Goal: Task Accomplishment & Management: Use online tool/utility

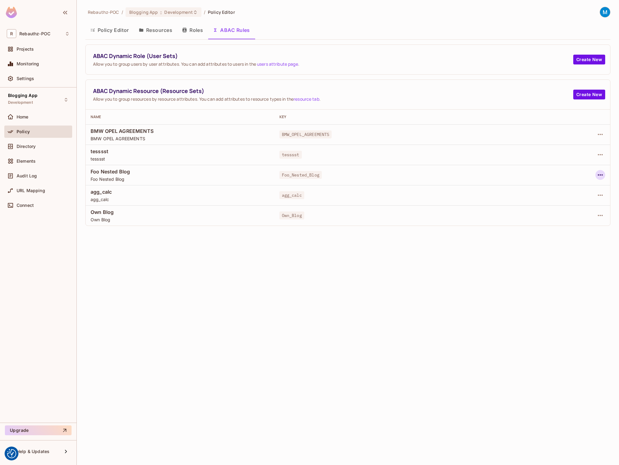
click at [601, 175] on icon "button" at bounding box center [600, 174] width 5 height 1
click at [537, 198] on div "Edit Dynamic Resource (Resource Set)" at bounding box center [547, 199] width 80 height 6
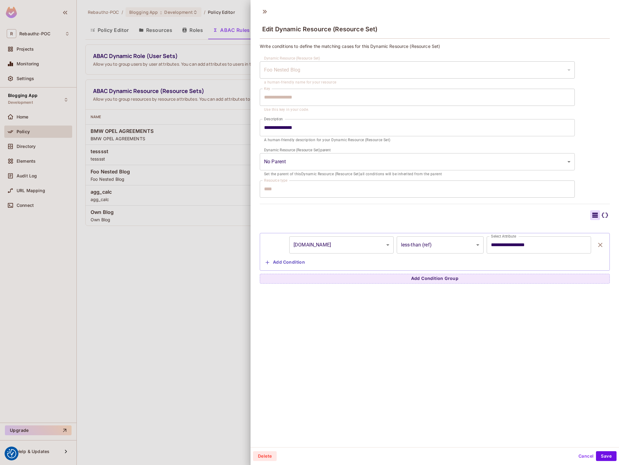
click at [605, 214] on icon at bounding box center [604, 214] width 7 height 7
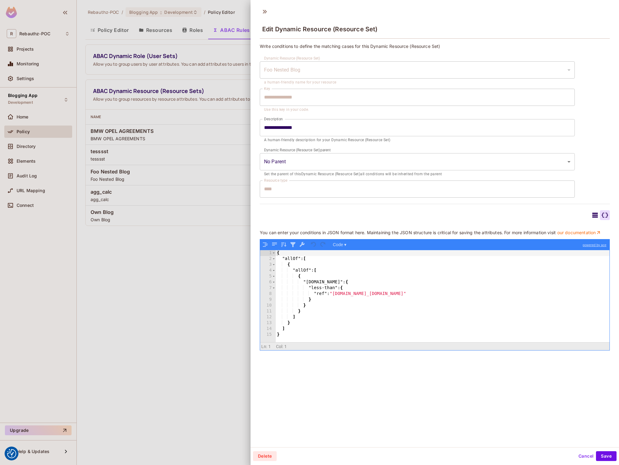
click at [292, 329] on div "{ "allOf" : [ { "allOf" : [ { "resource.foo" : { "less-than" : { "ref" : "user.…" at bounding box center [443, 302] width 334 height 104
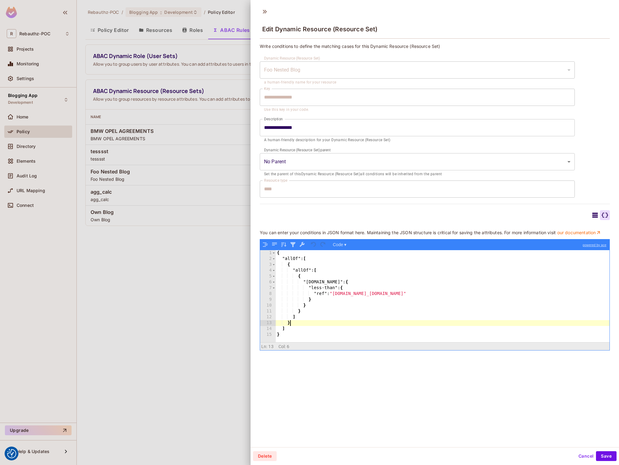
click at [296, 323] on div "{ "allOf" : [ { "allOf" : [ { "resource.foo" : { "less-than" : { "ref" : "user.…" at bounding box center [443, 302] width 334 height 104
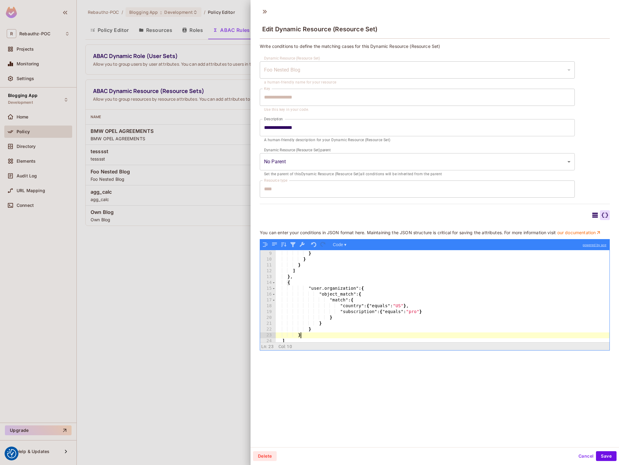
scroll to position [23, 0]
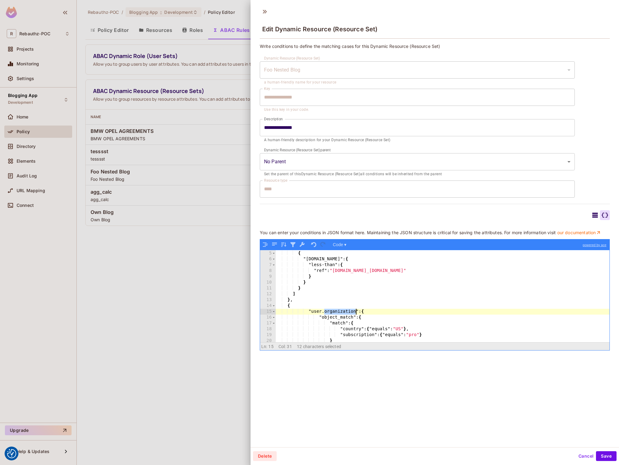
drag, startPoint x: 325, startPoint y: 312, endPoint x: 355, endPoint y: 312, distance: 30.4
click at [355, 312] on div ""allOf" : [ { "resource.foo" : { "less-than" : { "ref" : "user.foo_limit.ABC" }…" at bounding box center [443, 297] width 334 height 104
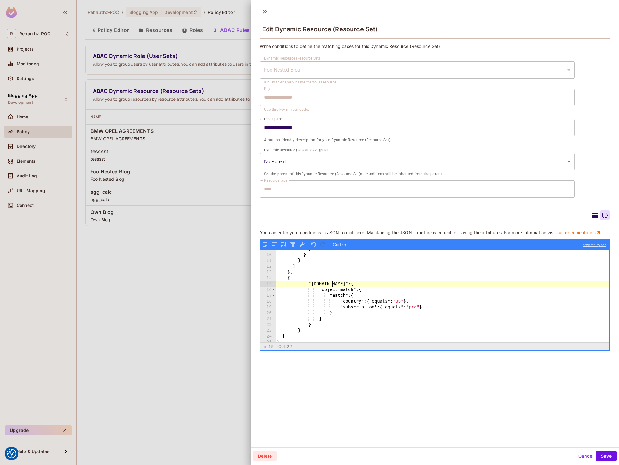
scroll to position [54, 0]
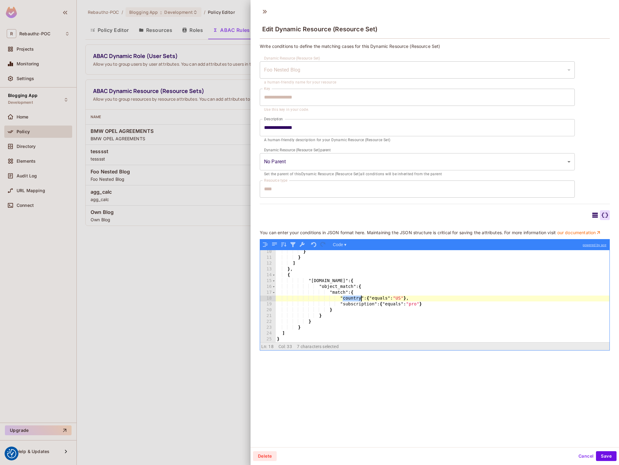
drag, startPoint x: 343, startPoint y: 299, endPoint x: 361, endPoint y: 298, distance: 18.1
click at [361, 298] on div "} } ] } , { "user.foo" : { "object_match" : { "match" : { "country" : { "equals…" at bounding box center [443, 301] width 334 height 104
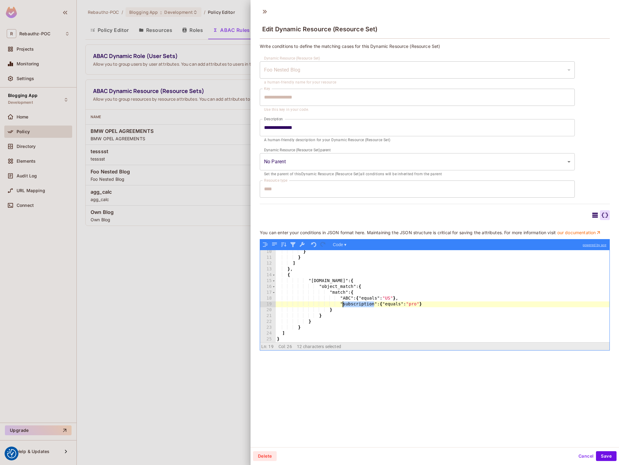
drag, startPoint x: 375, startPoint y: 303, endPoint x: 343, endPoint y: 305, distance: 31.7
click at [343, 305] on div "} } ] } , { "user.foo" : { "object_match" : { "match" : { "ABC" : { "equals" : …" at bounding box center [443, 301] width 334 height 104
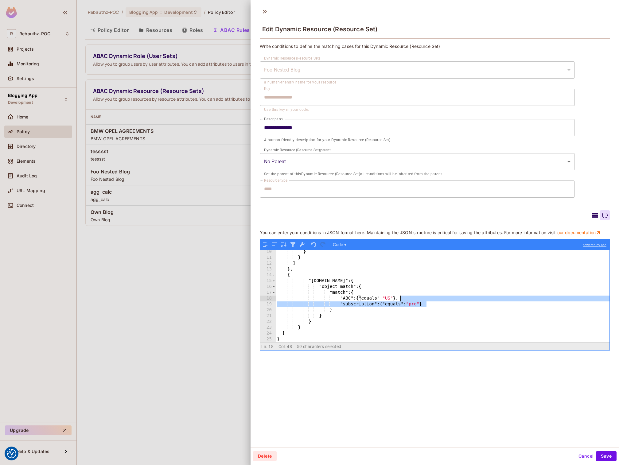
drag, startPoint x: 429, startPoint y: 305, endPoint x: 401, endPoint y: 299, distance: 28.9
click at [401, 299] on div "} } ] } , { "user.foo" : { "object_match" : { "match" : { "ABC" : { "equals" : …" at bounding box center [443, 301] width 334 height 104
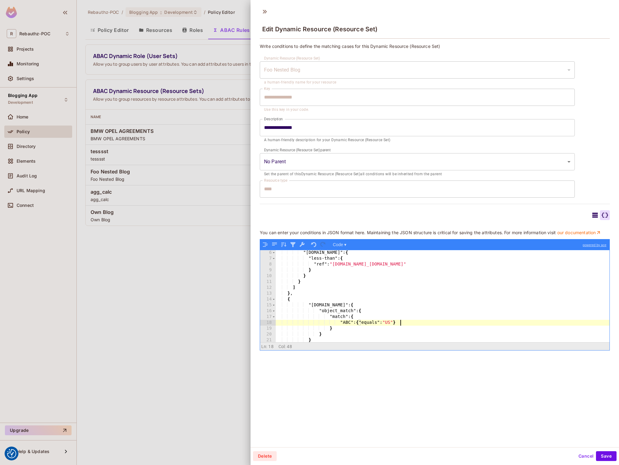
scroll to position [34, 0]
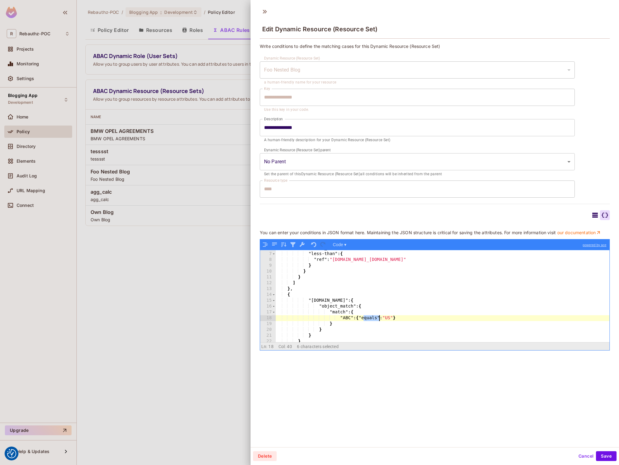
drag, startPoint x: 364, startPoint y: 318, endPoint x: 378, endPoint y: 318, distance: 14.7
click at [378, 318] on div ""resource.foo" : { "less-than" : { "ref" : "user.foo_limit.ABC" } } } ] } , { "…" at bounding box center [443, 297] width 334 height 104
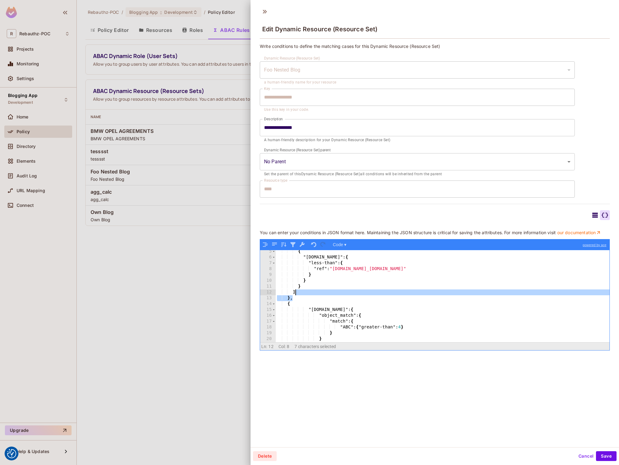
scroll to position [0, 0]
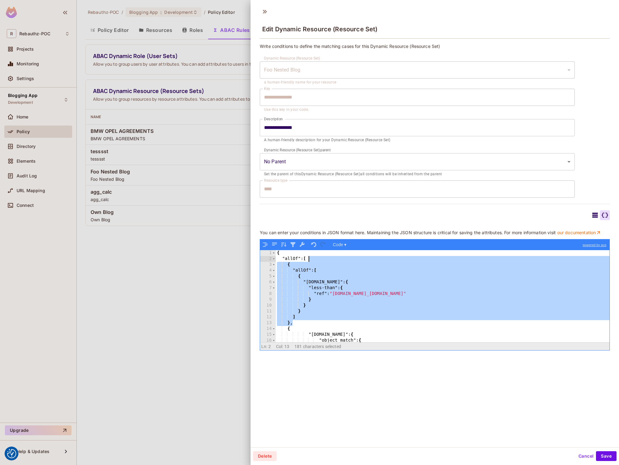
drag, startPoint x: 296, startPoint y: 297, endPoint x: 312, endPoint y: 261, distance: 39.3
click at [312, 261] on div "{ "allOf" : [ { "allOf" : [ { "resource.foo" : { "less-than" : { "ref" : "user.…" at bounding box center [443, 302] width 334 height 104
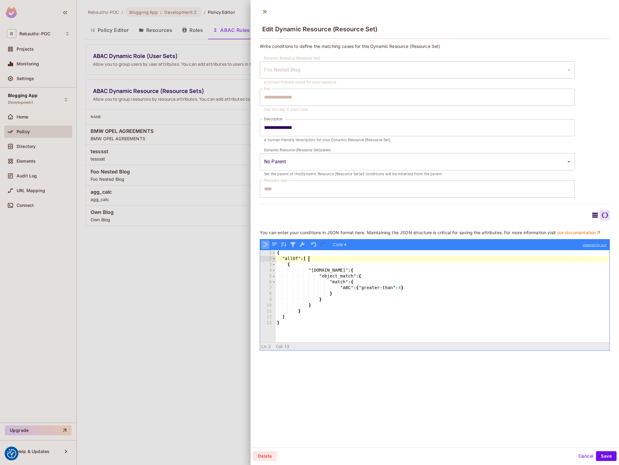
click at [268, 246] on button "button" at bounding box center [265, 245] width 8 height 8
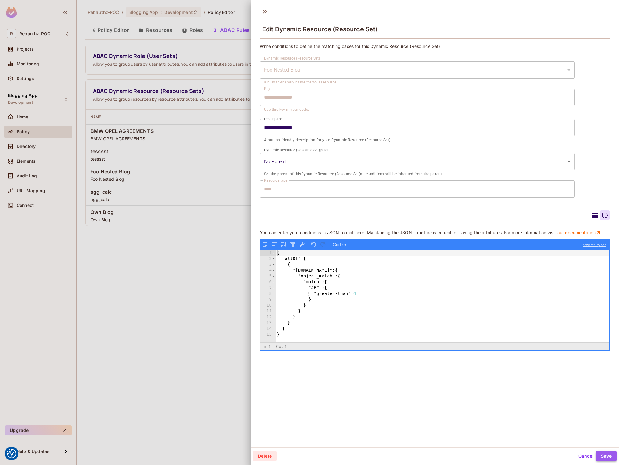
click at [605, 454] on button "Save" at bounding box center [606, 456] width 21 height 10
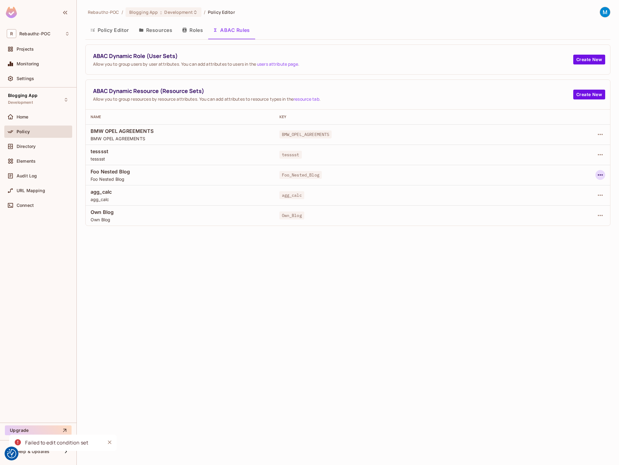
click at [604, 174] on button "button" at bounding box center [600, 175] width 10 height 10
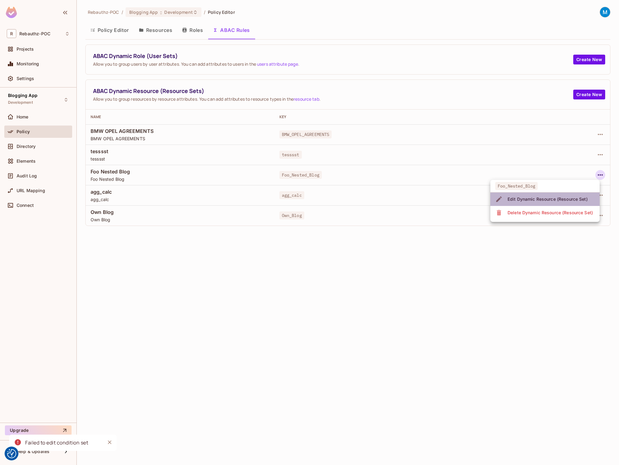
click at [555, 198] on div "Edit Dynamic Resource (Resource Set)" at bounding box center [547, 199] width 80 height 6
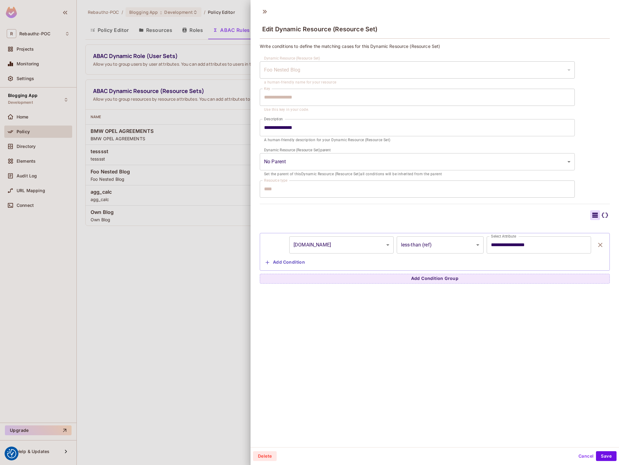
click at [606, 216] on icon at bounding box center [604, 214] width 7 height 7
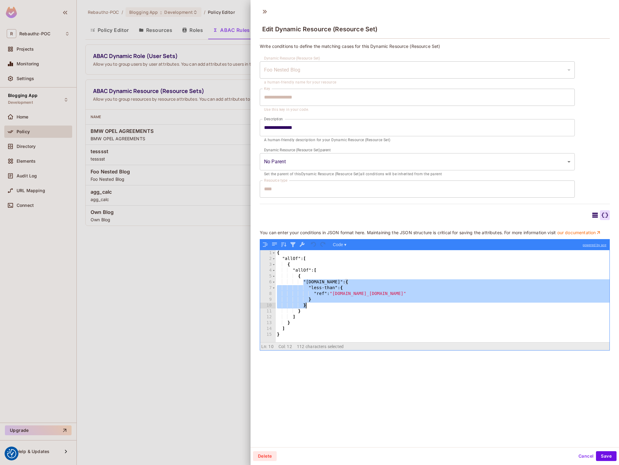
drag, startPoint x: 304, startPoint y: 283, endPoint x: 309, endPoint y: 303, distance: 21.0
click at [309, 303] on div "{ "allOf" : [ { "allOf" : [ { "resource.foo" : { "less-than" : { "ref" : "user.…" at bounding box center [443, 302] width 334 height 104
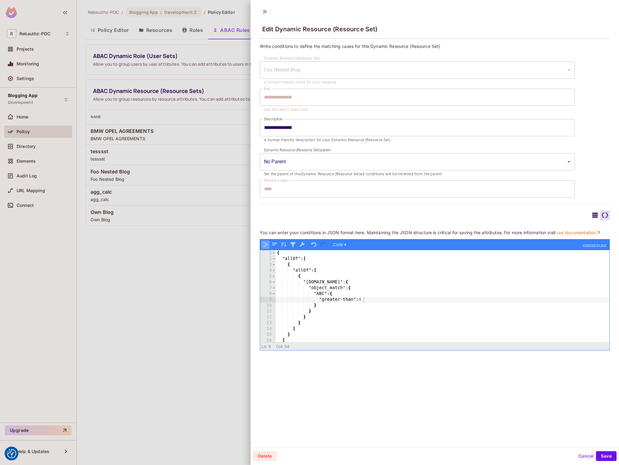
click at [266, 245] on button "button" at bounding box center [265, 245] width 8 height 8
click at [606, 457] on button "Save" at bounding box center [606, 456] width 21 height 10
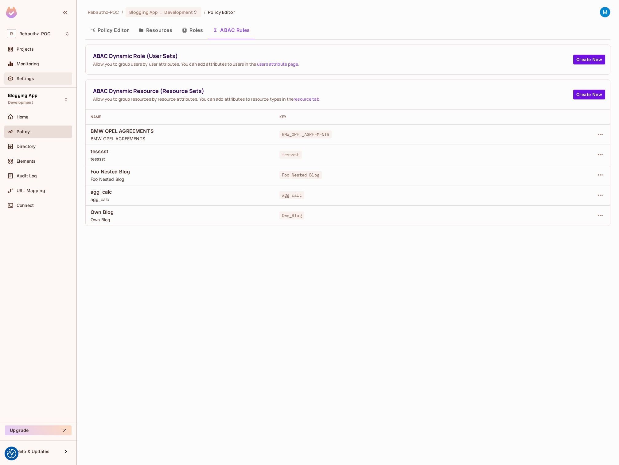
click at [32, 81] on div "Settings" at bounding box center [38, 78] width 63 height 7
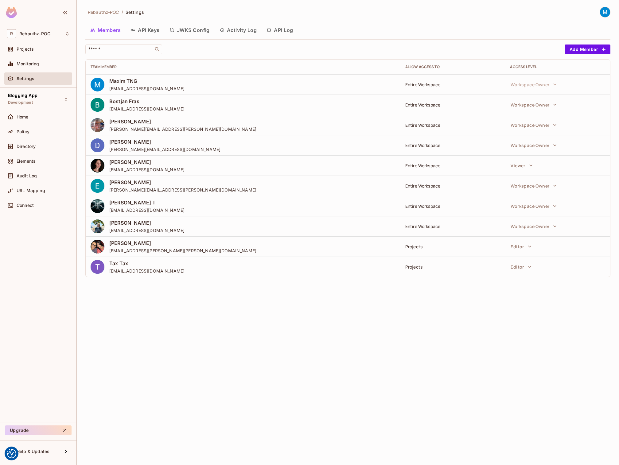
click at [251, 29] on button "Activity Log" at bounding box center [238, 29] width 47 height 15
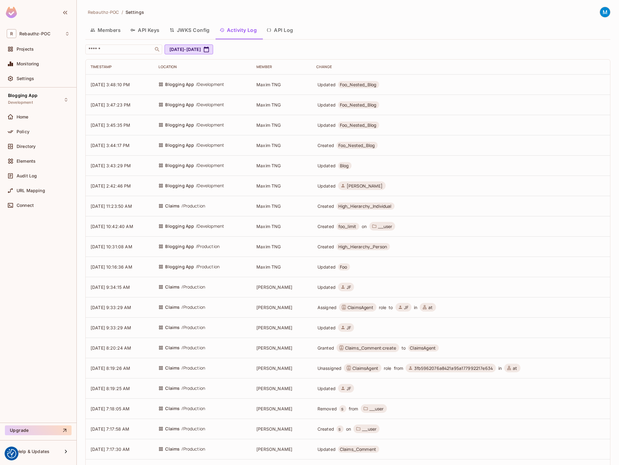
click at [281, 29] on button "API Log" at bounding box center [280, 29] width 36 height 15
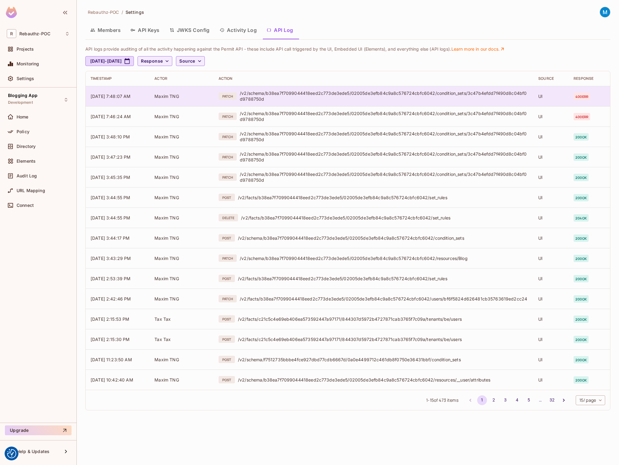
click at [585, 93] on span "400 err" at bounding box center [581, 96] width 17 height 7
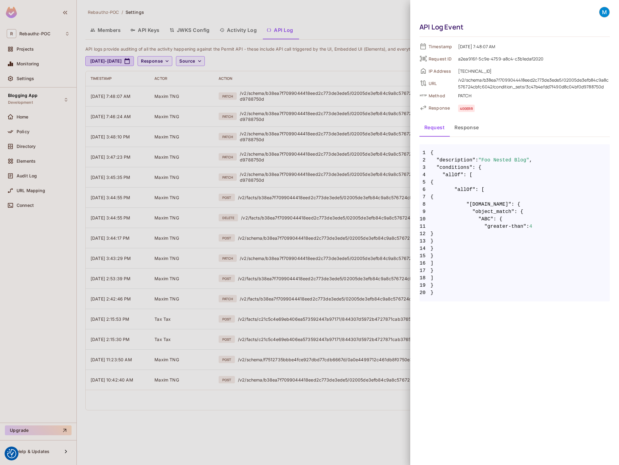
click at [465, 128] on button "Response" at bounding box center [466, 127] width 34 height 15
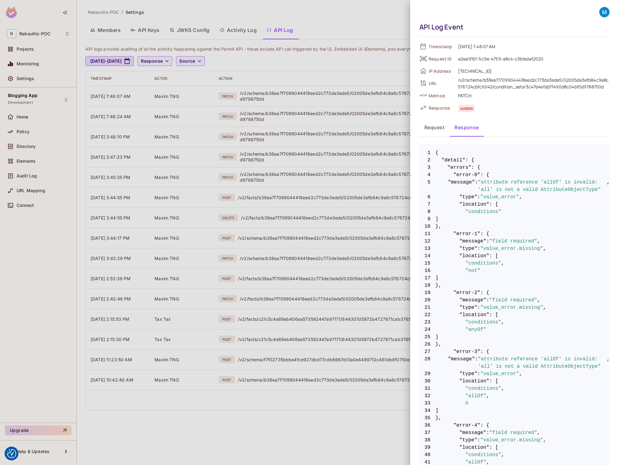
click at [435, 127] on button "Request" at bounding box center [434, 127] width 30 height 15
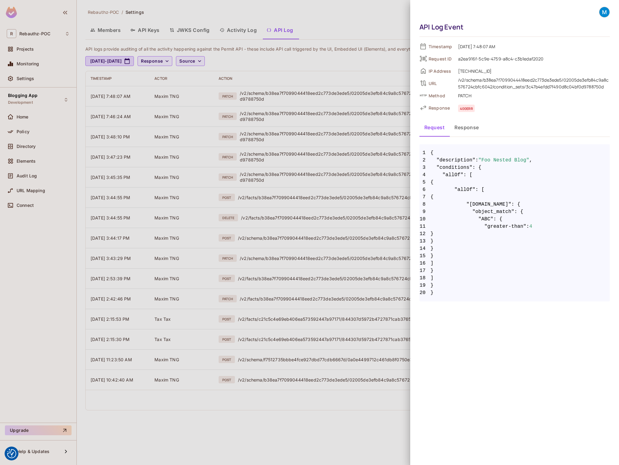
click at [470, 127] on button "Response" at bounding box center [466, 127] width 34 height 15
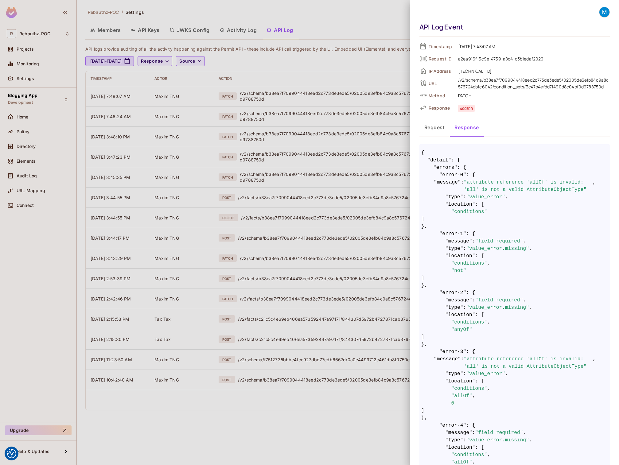
click at [446, 130] on button "Request" at bounding box center [434, 127] width 30 height 15
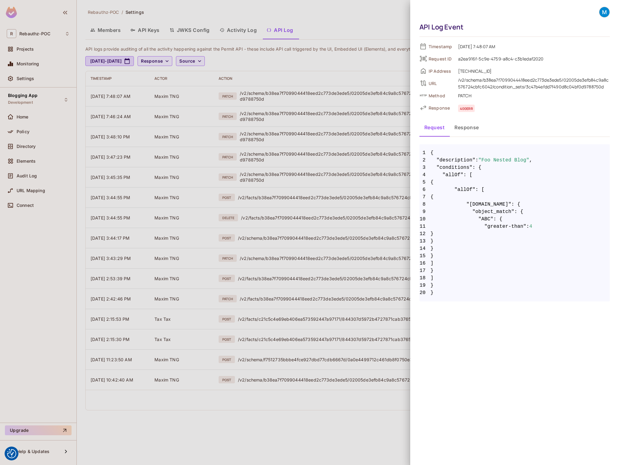
drag, startPoint x: 443, startPoint y: 174, endPoint x: 447, endPoint y: 275, distance: 100.8
click at [447, 275] on code "1 { 2 "description" : "Foo Nested Blog" , 3 "conditions" : { 4 "allOf" : [ 5 { …" at bounding box center [514, 222] width 190 height 147
copy span "]"
click at [266, 102] on div at bounding box center [309, 232] width 619 height 465
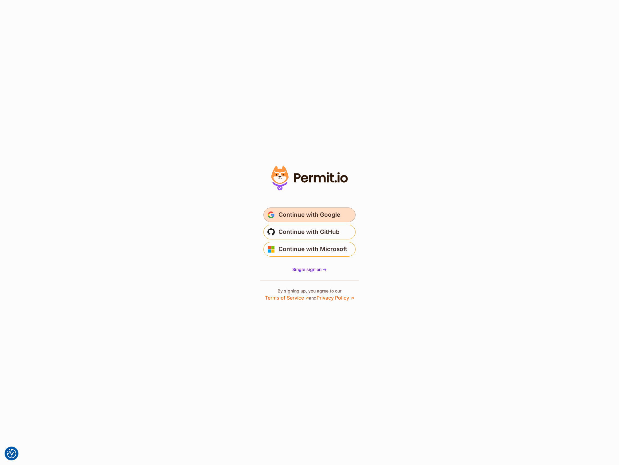
click at [323, 211] on span "Continue with Google" at bounding box center [309, 215] width 62 height 10
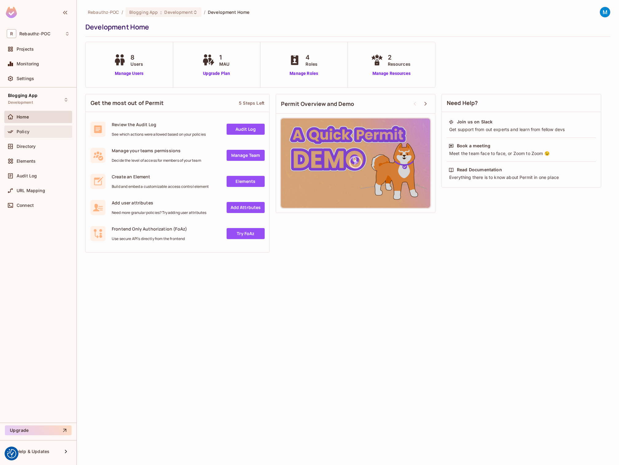
click at [33, 133] on div "Policy" at bounding box center [43, 131] width 53 height 5
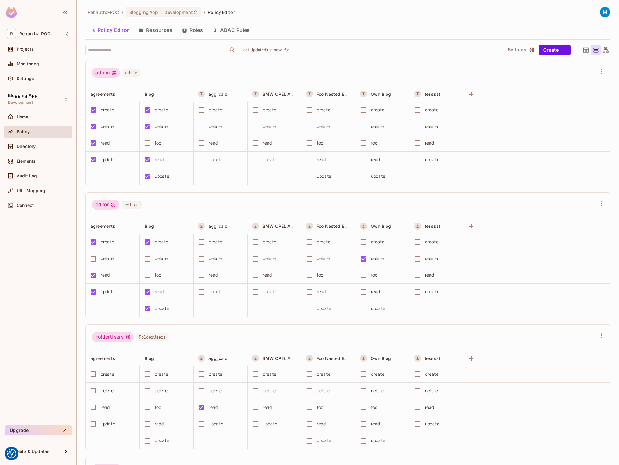
click at [229, 32] on button "ABAC Rules" at bounding box center [231, 29] width 47 height 15
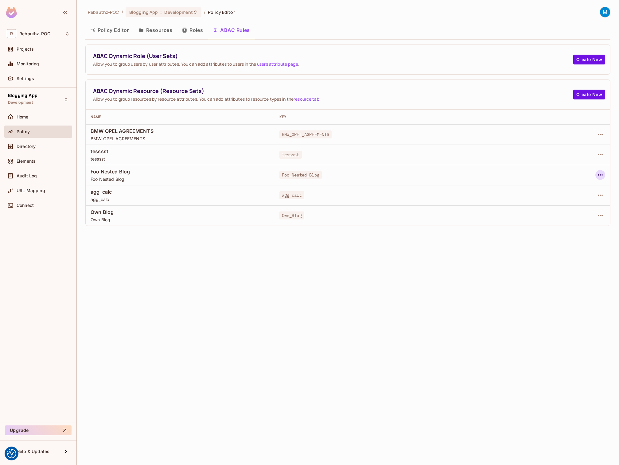
click at [601, 173] on icon "button" at bounding box center [599, 174] width 7 height 7
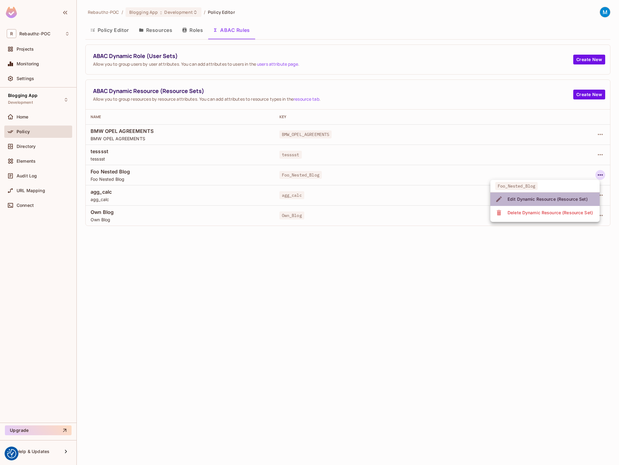
click at [537, 201] on div "Edit Dynamic Resource (Resource Set)" at bounding box center [547, 199] width 80 height 6
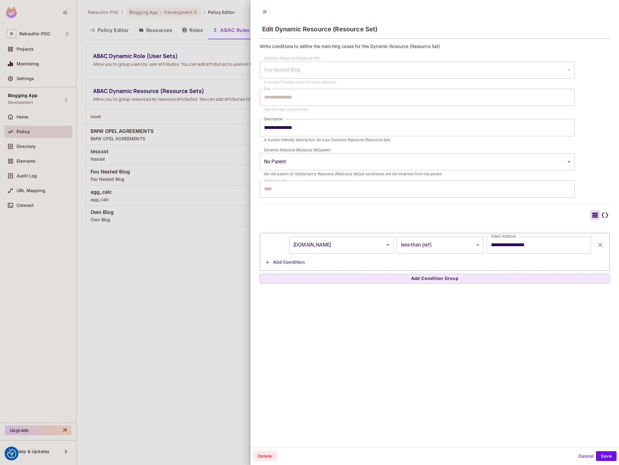
click at [606, 214] on icon at bounding box center [604, 214] width 7 height 7
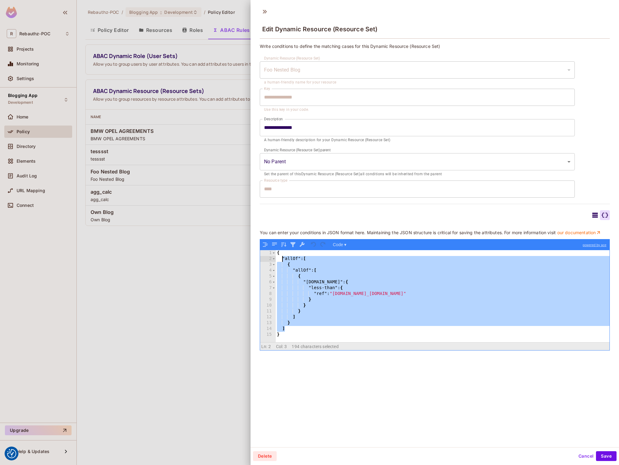
drag, startPoint x: 288, startPoint y: 329, endPoint x: 283, endPoint y: 260, distance: 69.5
click at [283, 260] on div "{ "allOf" : [ { "allOf" : [ { "resource.foo" : { "less-than" : { "ref" : "user.…" at bounding box center [443, 302] width 334 height 104
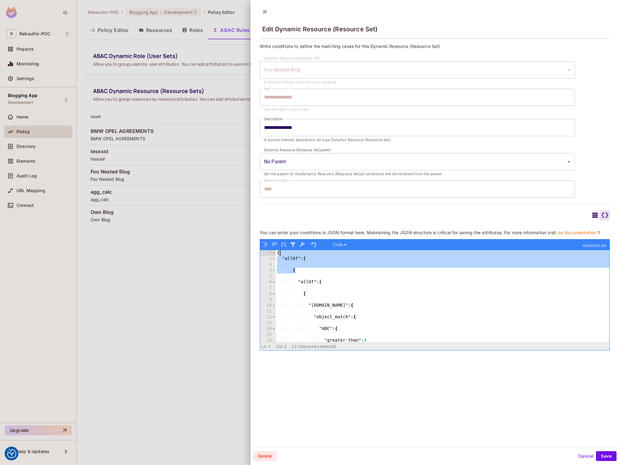
drag, startPoint x: 297, startPoint y: 269, endPoint x: 282, endPoint y: 255, distance: 20.9
click at [282, 255] on div "{ "allOf" : [ { "allOf" : [ { "user.foo" : { "object_match" : { "ABC" : { "grea…" at bounding box center [443, 302] width 334 height 104
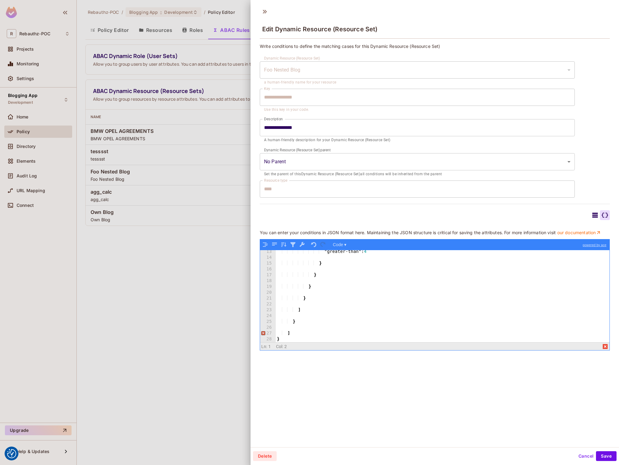
scroll to position [1, 0]
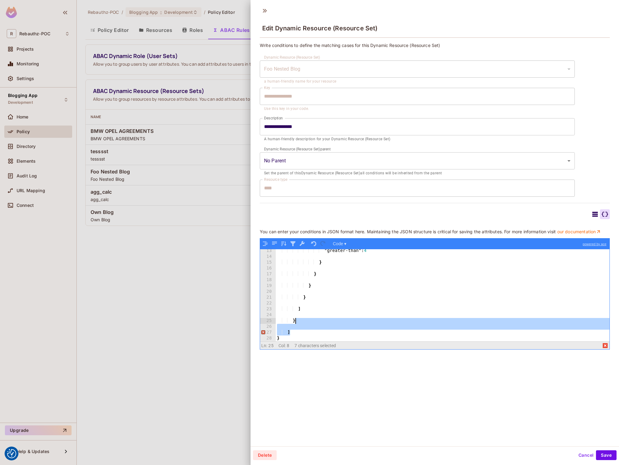
drag, startPoint x: 293, startPoint y: 330, endPoint x: 298, endPoint y: 323, distance: 8.9
click at [298, 323] on div ""greater-than" : 4 } } } } ] } ] }" at bounding box center [443, 300] width 334 height 104
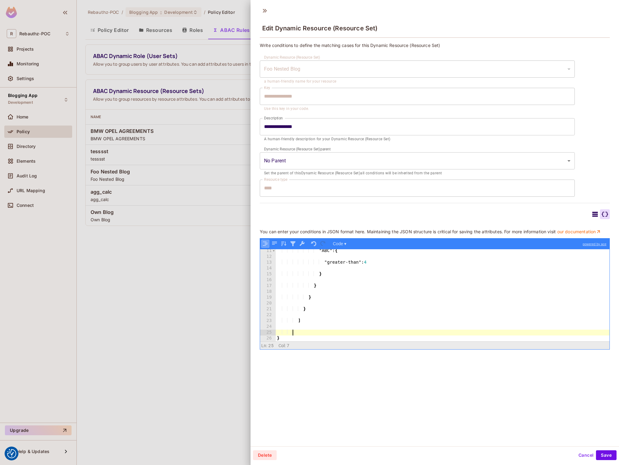
click at [264, 243] on button "button" at bounding box center [265, 244] width 8 height 8
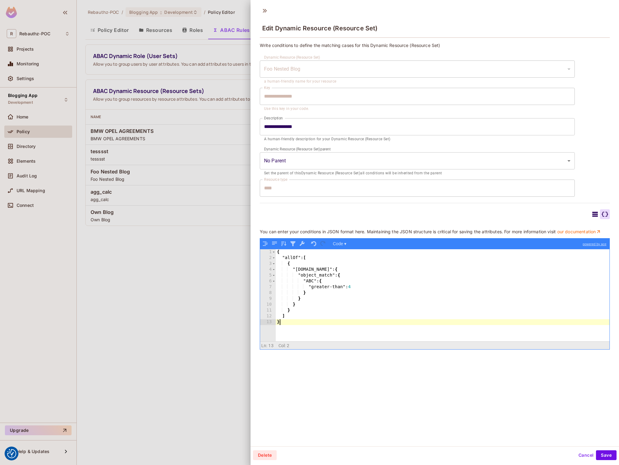
click at [308, 321] on div "{ "allOf" : [ { "user.foo" : { "object_match" : { "ABC" : { "greater-than" : 4 …" at bounding box center [443, 301] width 334 height 104
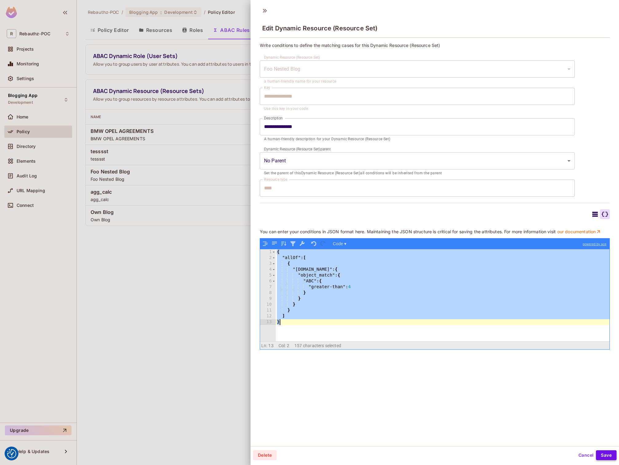
click at [605, 455] on button "Save" at bounding box center [606, 455] width 21 height 10
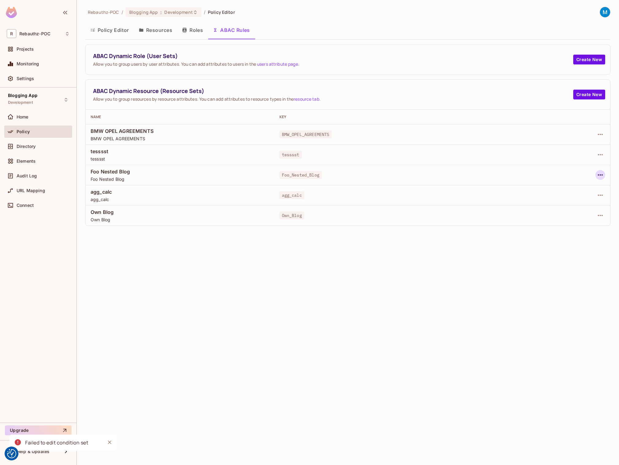
click at [601, 174] on icon "button" at bounding box center [599, 174] width 7 height 7
click at [545, 202] on div "Edit Dynamic Resource (Resource Set)" at bounding box center [547, 199] width 80 height 6
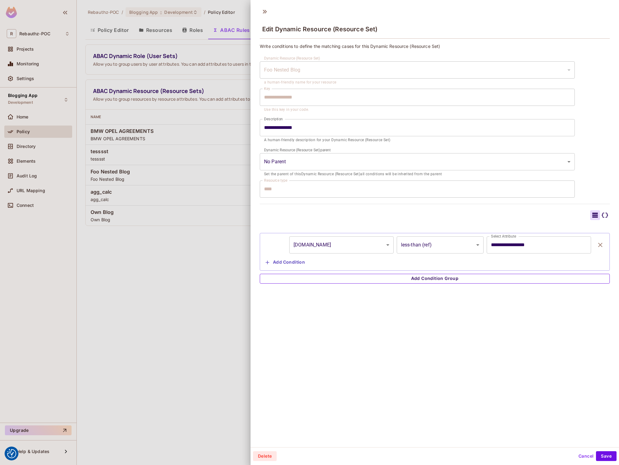
click at [460, 280] on button "Add Condition Group" at bounding box center [435, 279] width 350 height 10
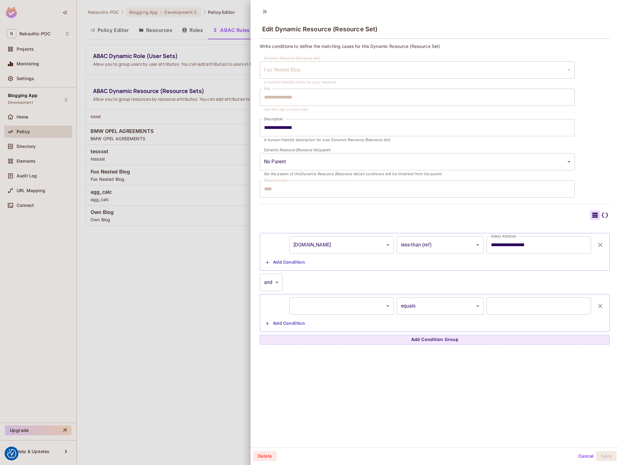
click at [600, 306] on icon "button" at bounding box center [600, 306] width 4 height 4
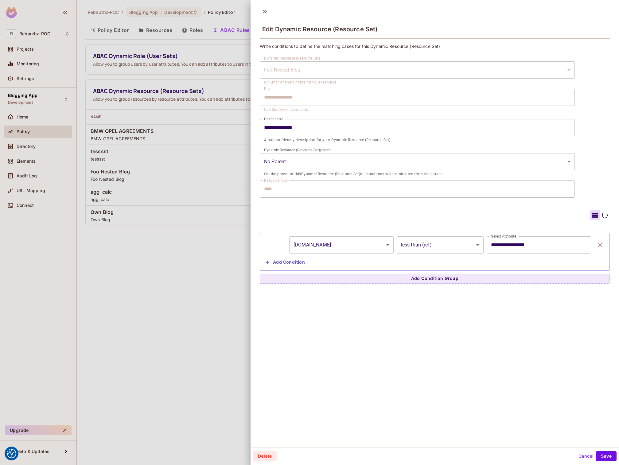
click at [606, 215] on icon at bounding box center [604, 214] width 7 height 7
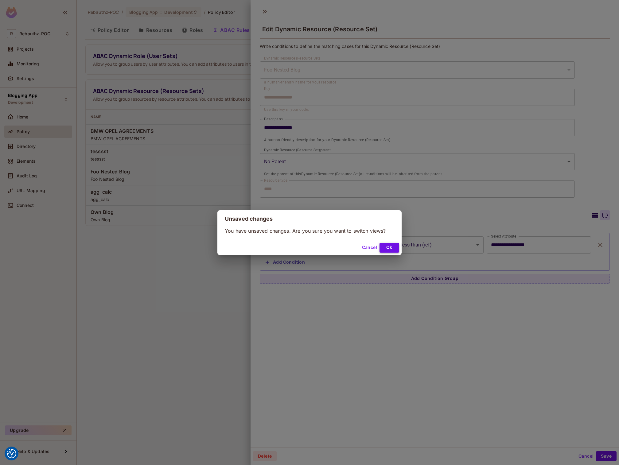
click at [390, 248] on button "Ok" at bounding box center [389, 248] width 20 height 10
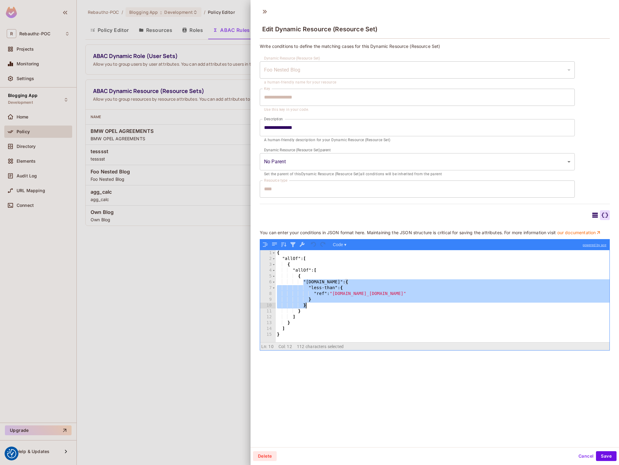
drag, startPoint x: 304, startPoint y: 282, endPoint x: 313, endPoint y: 304, distance: 23.4
click at [313, 304] on div "{ "allOf" : [ { "allOf" : [ { "resource.foo" : { "less-than" : { "ref" : "user.…" at bounding box center [443, 302] width 334 height 104
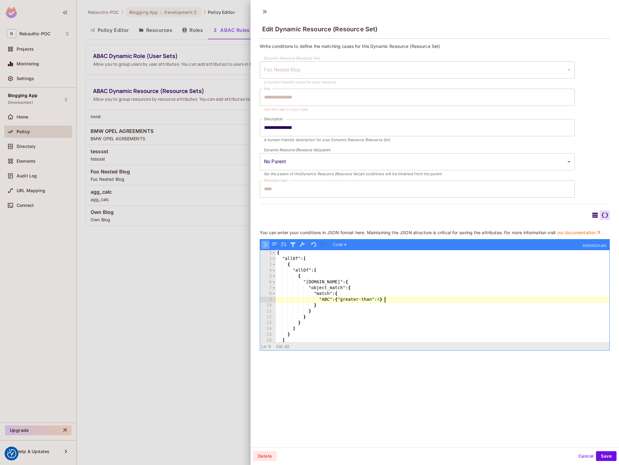
click at [267, 245] on button "button" at bounding box center [265, 245] width 8 height 8
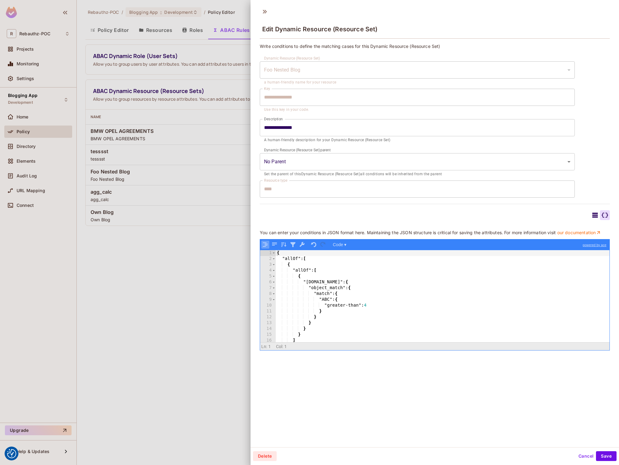
scroll to position [1, 0]
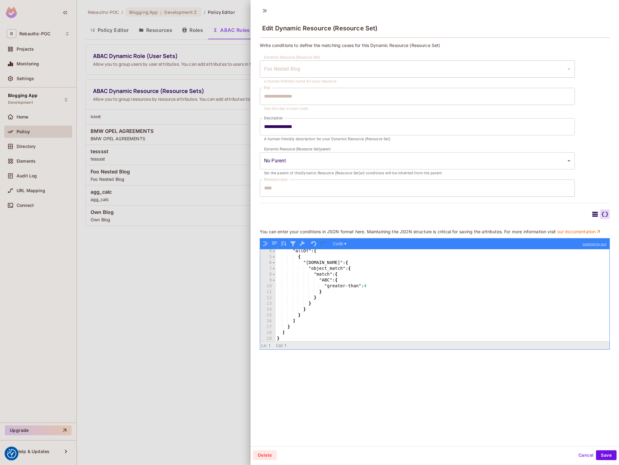
click at [374, 294] on div ""allOf" : [ { "user.foo" : { "object_match" : { "match" : { "ABC" : { "greater-…" at bounding box center [443, 300] width 334 height 104
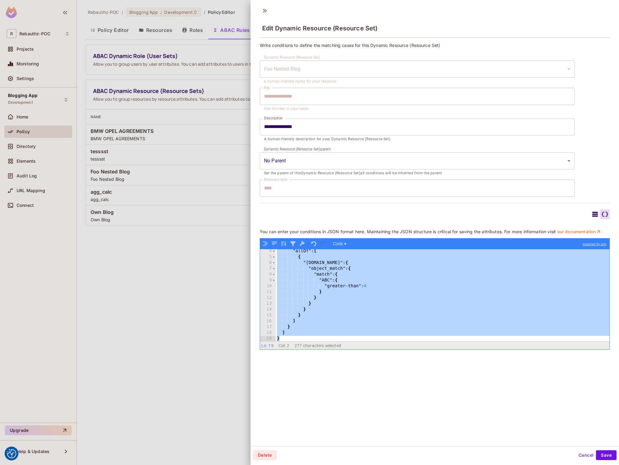
click at [605, 451] on button "Save" at bounding box center [606, 455] width 21 height 10
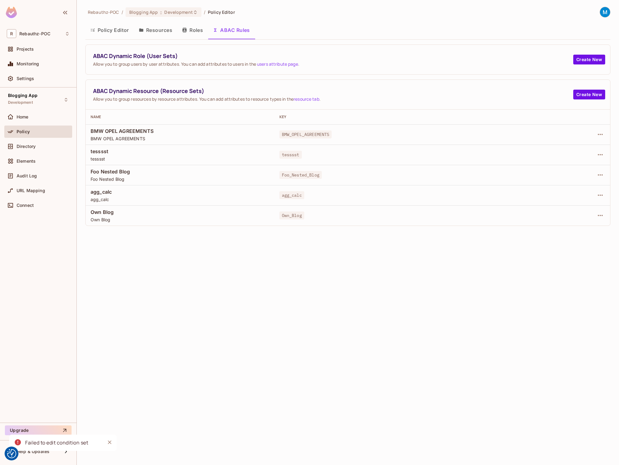
click at [593, 315] on div "Rebauthz-POC / Blogging App : Development / Policy Editor Policy Editor Resourc…" at bounding box center [348, 232] width 542 height 465
click at [601, 173] on icon "button" at bounding box center [599, 174] width 7 height 7
click at [544, 199] on div "Edit Dynamic Resource (Resource Set)" at bounding box center [547, 199] width 80 height 6
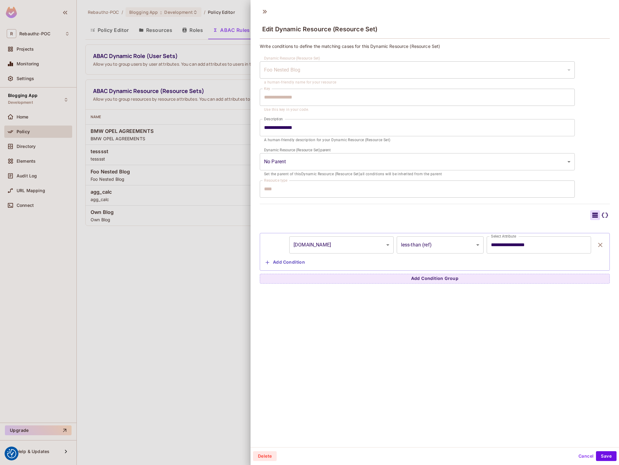
click at [607, 217] on icon at bounding box center [605, 215] width 6 height 5
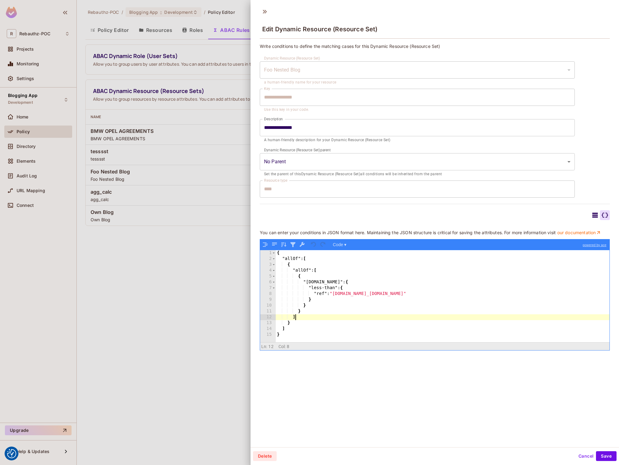
click at [425, 315] on div "{ "allOf" : [ { "allOf" : [ { "resource.foo" : { "less-than" : { "ref" : "user.…" at bounding box center [443, 302] width 334 height 104
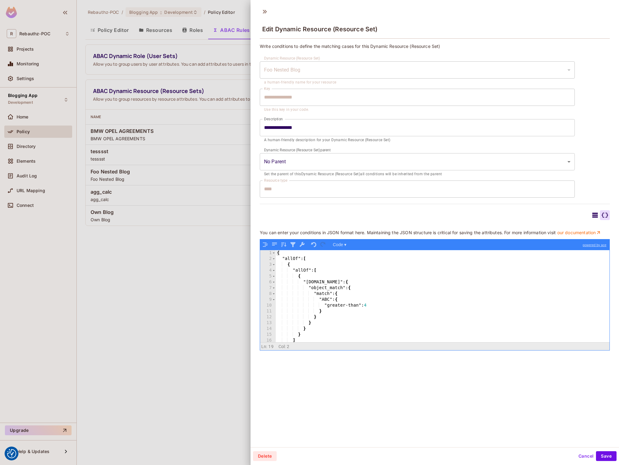
scroll to position [0, 0]
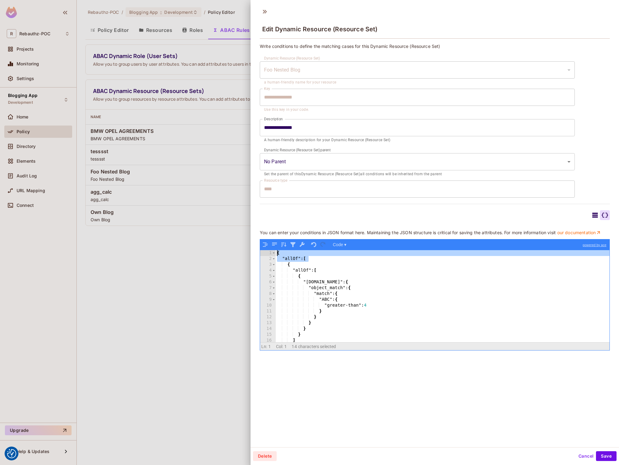
drag, startPoint x: 313, startPoint y: 258, endPoint x: 265, endPoint y: 254, distance: 48.1
click at [276, 254] on div "{ "allOf" : [ { "allOf" : [ { "user.foo" : { "object_match" : { "match" : { "AB…" at bounding box center [443, 296] width 334 height 92
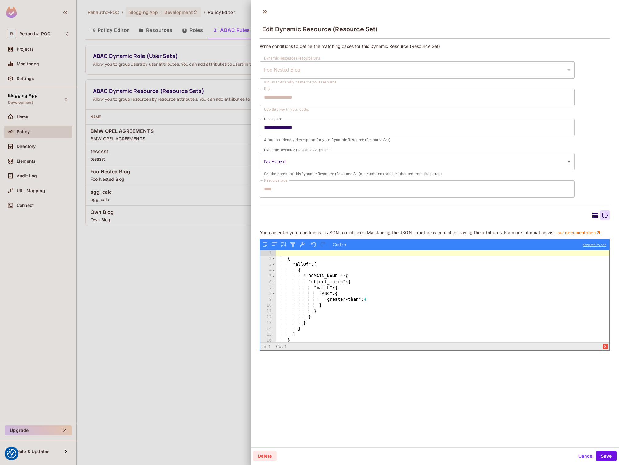
scroll to position [1, 0]
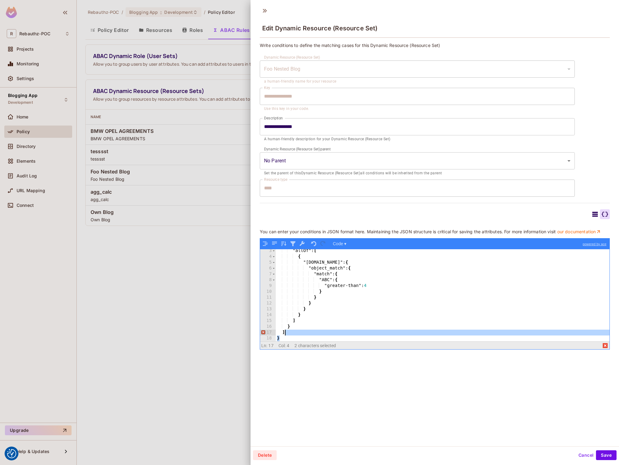
drag, startPoint x: 286, startPoint y: 339, endPoint x: 290, endPoint y: 334, distance: 6.1
click at [290, 334] on div ""allOf" : [ { "user.foo" : { "object_match" : { "match" : { "ABC" : { "greater-…" at bounding box center [443, 300] width 334 height 104
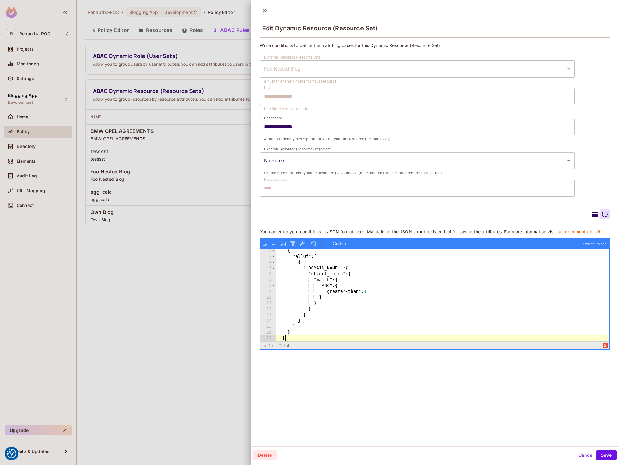
scroll to position [7, 0]
click at [266, 242] on button "button" at bounding box center [265, 244] width 8 height 8
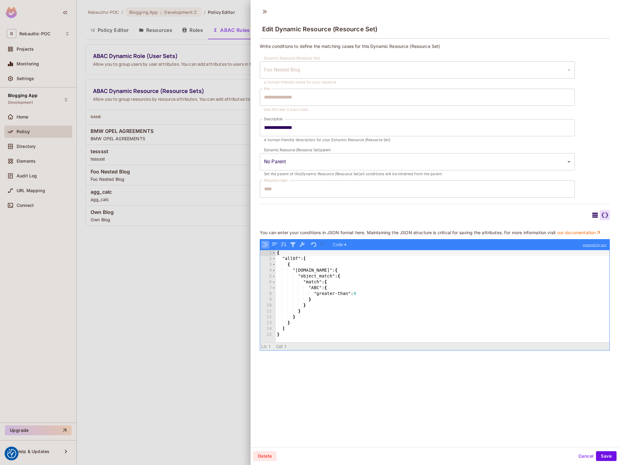
scroll to position [1, 0]
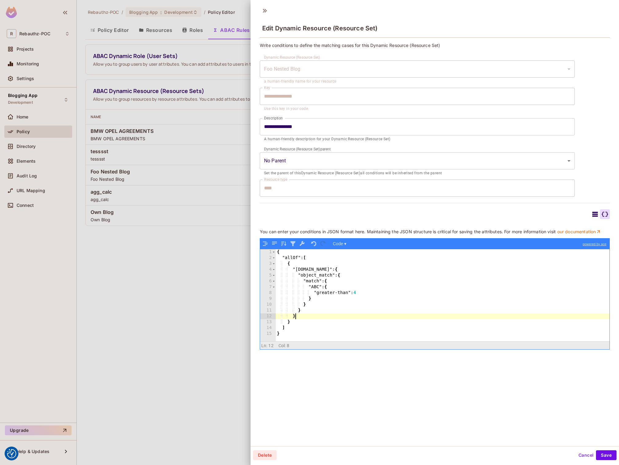
click at [411, 316] on div "{ "allOf" : [ { "user.foo" : { "object_match" : { "match" : { "ABC" : { "greate…" at bounding box center [443, 301] width 334 height 104
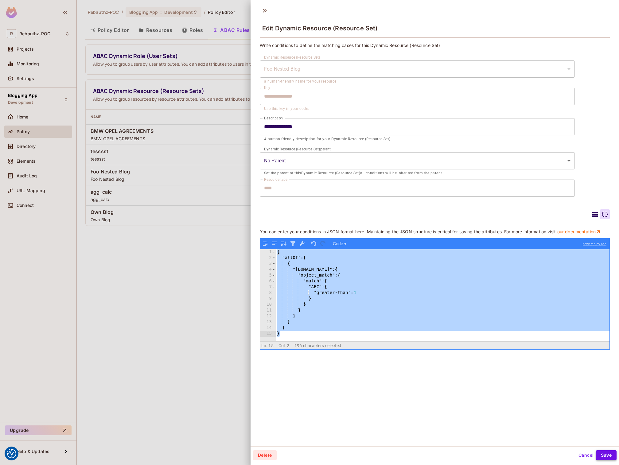
click at [609, 454] on button "Save" at bounding box center [606, 455] width 21 height 10
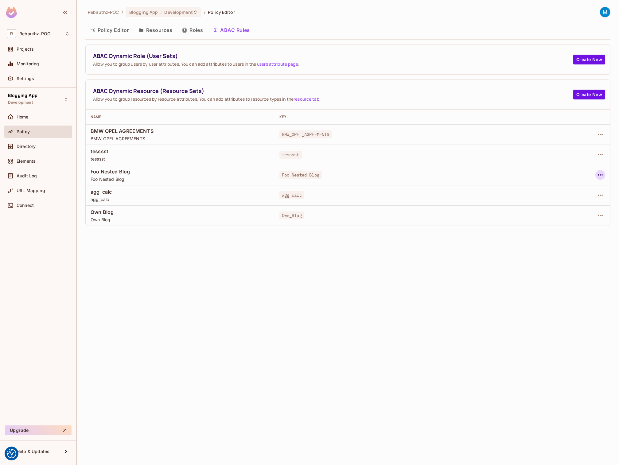
click at [600, 173] on icon "button" at bounding box center [599, 174] width 7 height 7
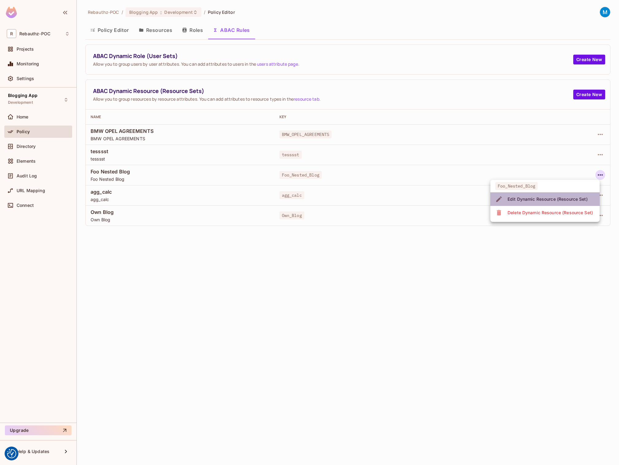
click at [555, 200] on div "Edit Dynamic Resource (Resource Set)" at bounding box center [547, 199] width 80 height 6
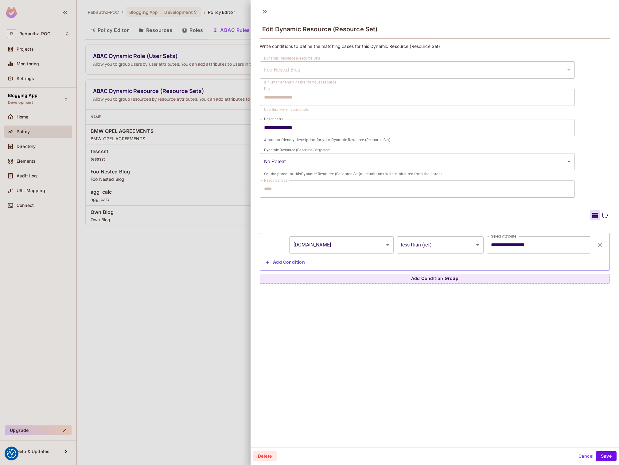
click at [607, 215] on icon at bounding box center [605, 215] width 6 height 5
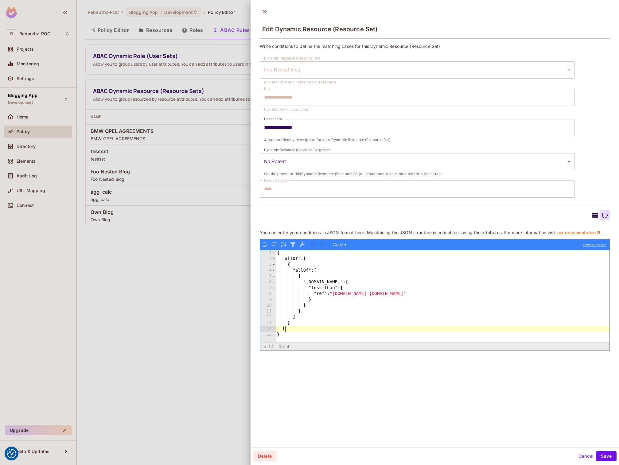
click at [428, 326] on div "{ "allOf" : [ { "allOf" : [ { "resource.foo" : { "less-than" : { "ref" : "user.…" at bounding box center [443, 302] width 334 height 104
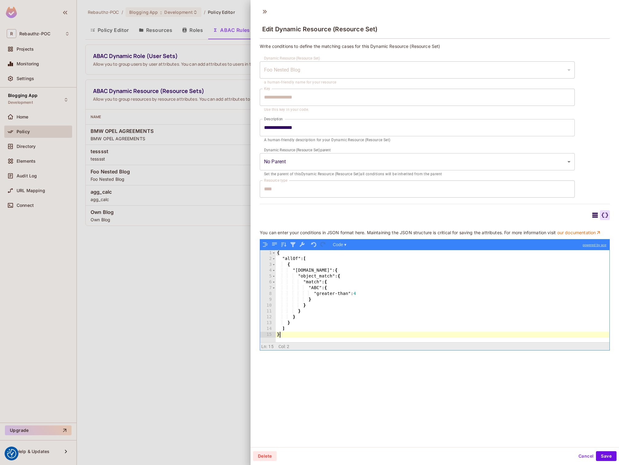
click at [317, 272] on div "{ "allOf" : [ { "user.foo" : { "object_match" : { "match" : { "ABC" : { "greate…" at bounding box center [443, 302] width 334 height 104
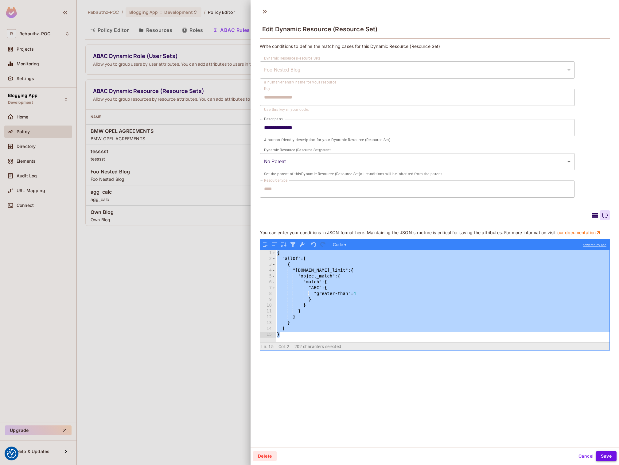
click at [606, 455] on button "Save" at bounding box center [606, 456] width 21 height 10
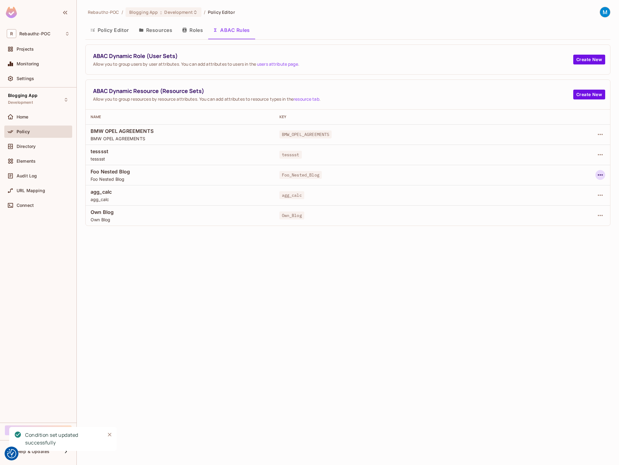
click at [600, 177] on icon "button" at bounding box center [599, 174] width 7 height 7
click at [554, 199] on div "Edit Dynamic Resource (Resource Set)" at bounding box center [547, 199] width 80 height 6
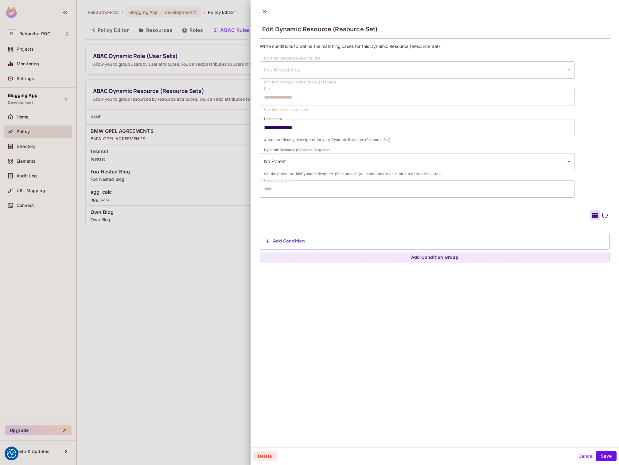
click at [605, 216] on icon at bounding box center [604, 214] width 7 height 7
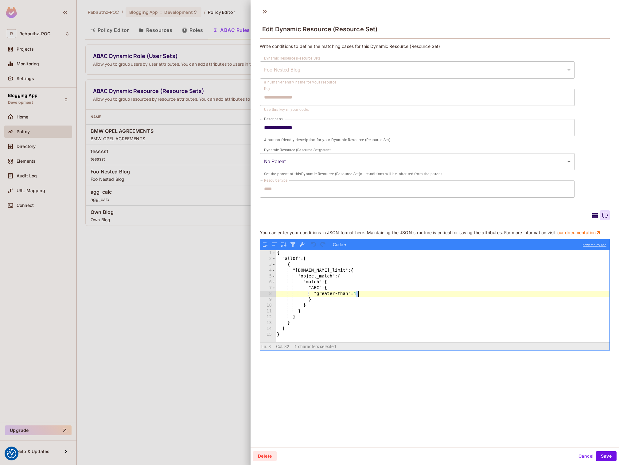
click at [358, 294] on div "{ "allOf" : [ { "[DOMAIN_NAME]_limit" : { "object_match" : { "match" : { "ABC" …" at bounding box center [443, 302] width 334 height 104
click at [603, 456] on button "Save" at bounding box center [606, 456] width 21 height 10
click at [599, 455] on button "Save" at bounding box center [606, 456] width 21 height 10
click at [602, 454] on button "Save" at bounding box center [606, 456] width 21 height 10
click at [606, 457] on button "Save" at bounding box center [606, 456] width 21 height 10
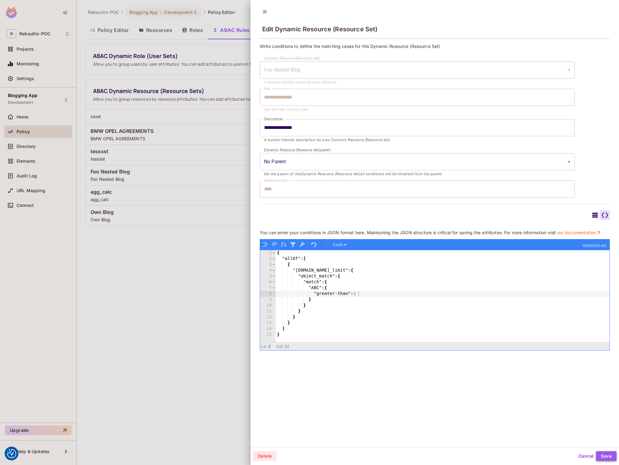
click at [606, 457] on button "Save" at bounding box center [606, 456] width 21 height 10
click at [606, 458] on button "Save" at bounding box center [606, 456] width 21 height 10
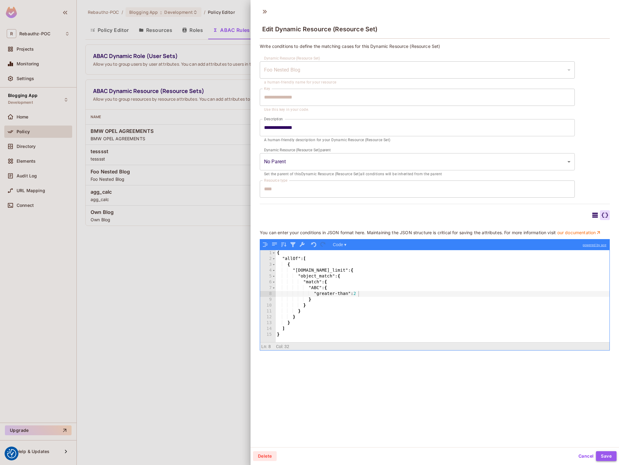
click at [605, 458] on button "Save" at bounding box center [606, 456] width 21 height 10
click at [358, 291] on div "{ "allOf" : [ { "[DOMAIN_NAME]_limit" : { "object_match" : { "match" : { "ABC" …" at bounding box center [443, 302] width 334 height 104
click at [369, 288] on div "{ "allOf" : [ { "[DOMAIN_NAME]_limit" : { "object_match" : { "match" : { "ABC" …" at bounding box center [443, 302] width 334 height 104
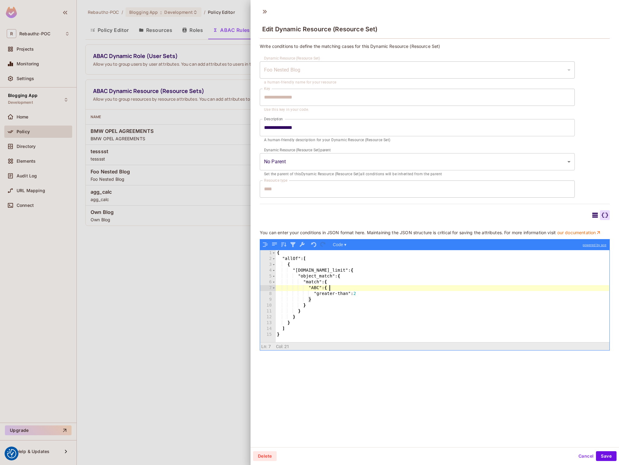
click at [374, 294] on div "{ "allOf" : [ { "[DOMAIN_NAME]_limit" : { "object_match" : { "match" : { "ABC" …" at bounding box center [443, 302] width 334 height 104
click at [607, 454] on button "Save" at bounding box center [606, 456] width 21 height 10
click at [593, 215] on icon at bounding box center [595, 215] width 6 height 5
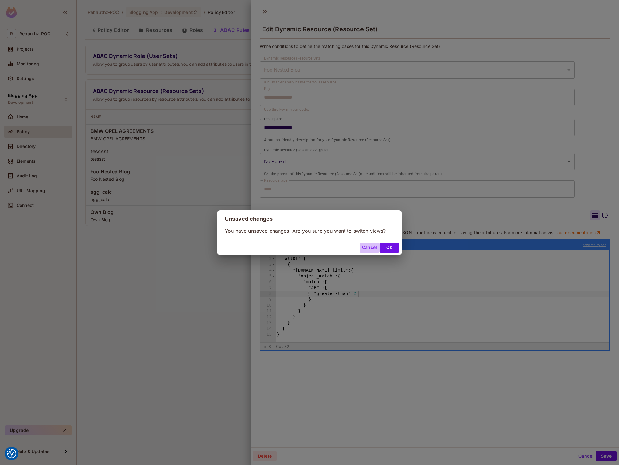
click at [372, 248] on button "Cancel" at bounding box center [369, 248] width 20 height 10
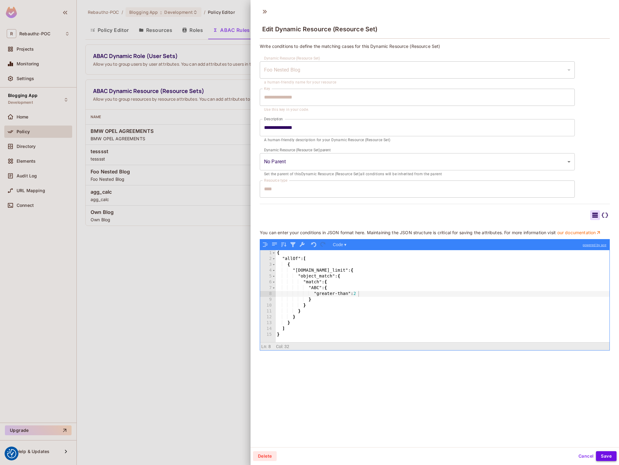
click at [601, 454] on button "Save" at bounding box center [606, 456] width 21 height 10
click at [605, 214] on icon at bounding box center [604, 214] width 7 height 7
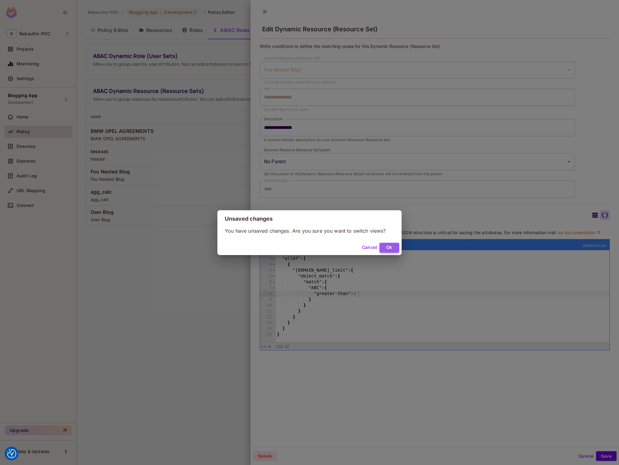
click at [396, 249] on button "Ok" at bounding box center [389, 248] width 20 height 10
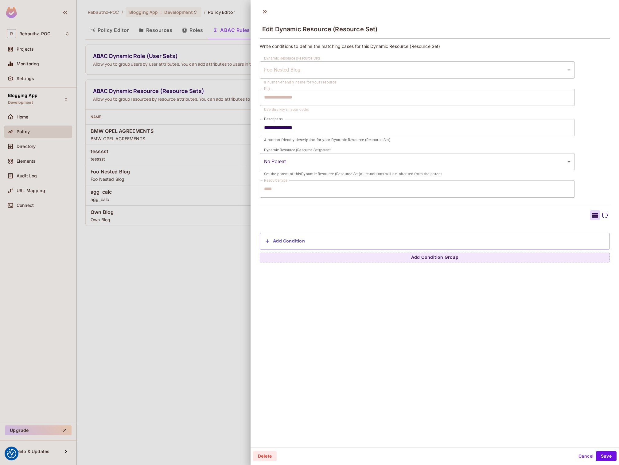
click at [605, 218] on icon at bounding box center [604, 214] width 7 height 7
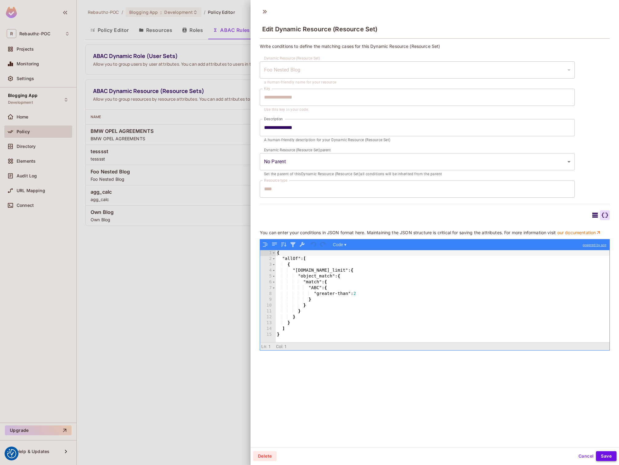
click at [608, 454] on button "Save" at bounding box center [606, 456] width 21 height 10
click at [260, 6] on div "**********" at bounding box center [434, 225] width 368 height 443
click at [263, 9] on icon at bounding box center [265, 12] width 10 height 10
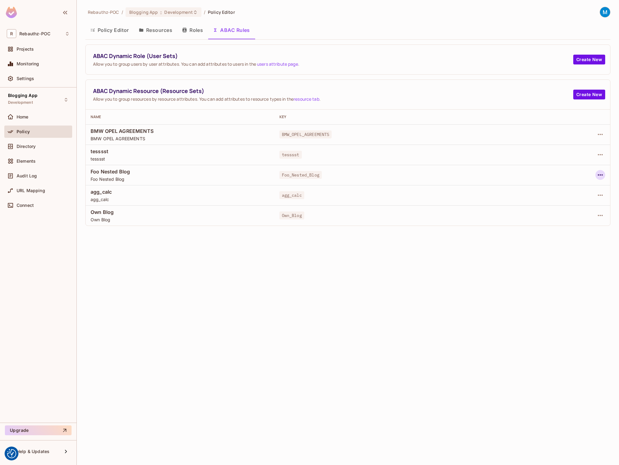
click at [602, 175] on icon "button" at bounding box center [600, 174] width 5 height 1
click at [541, 200] on div "Edit Dynamic Resource (Resource Set)" at bounding box center [547, 199] width 80 height 6
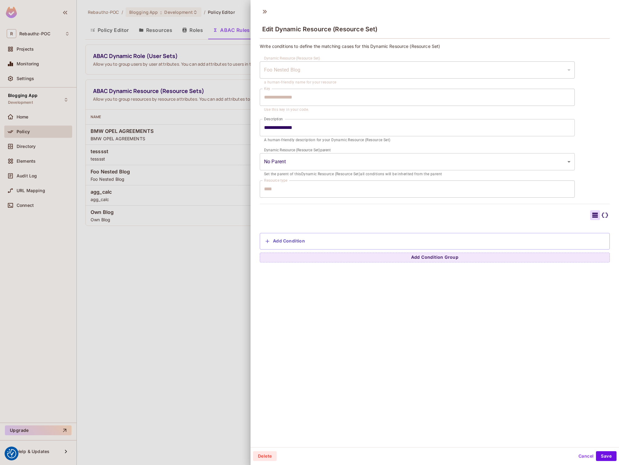
click at [605, 216] on icon at bounding box center [604, 214] width 7 height 7
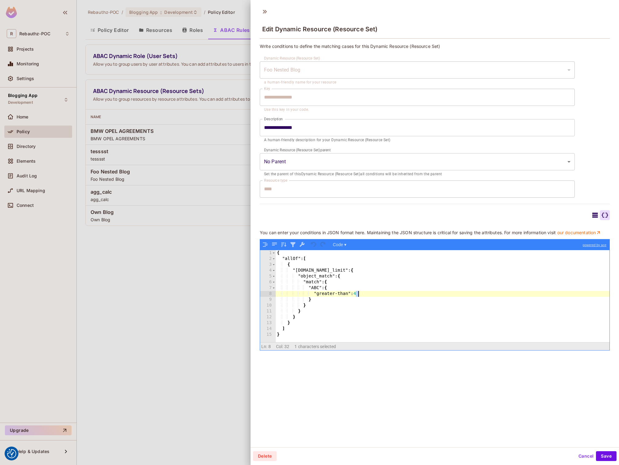
drag, startPoint x: 356, startPoint y: 295, endPoint x: 360, endPoint y: 295, distance: 4.0
click at [360, 295] on div "{ "allOf" : [ { "[DOMAIN_NAME]_limit" : { "object_match" : { "match" : { "ABC" …" at bounding box center [443, 302] width 334 height 104
click at [612, 460] on button "Save" at bounding box center [606, 456] width 21 height 10
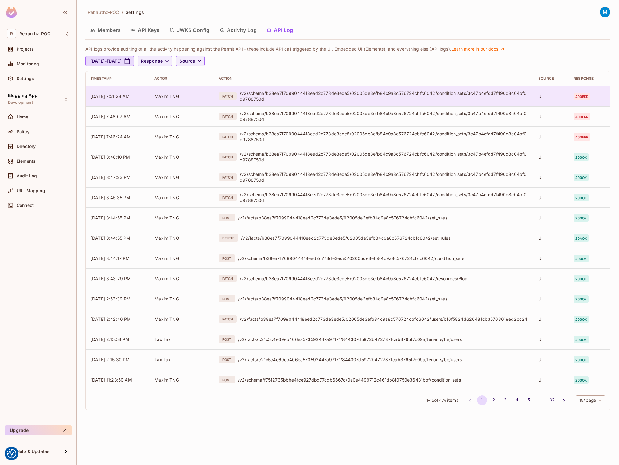
click at [581, 95] on span "400 err" at bounding box center [581, 96] width 17 height 7
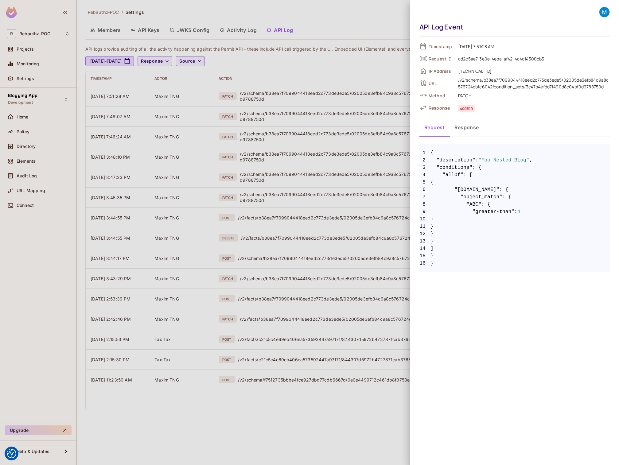
click at [471, 126] on button "Response" at bounding box center [466, 127] width 34 height 15
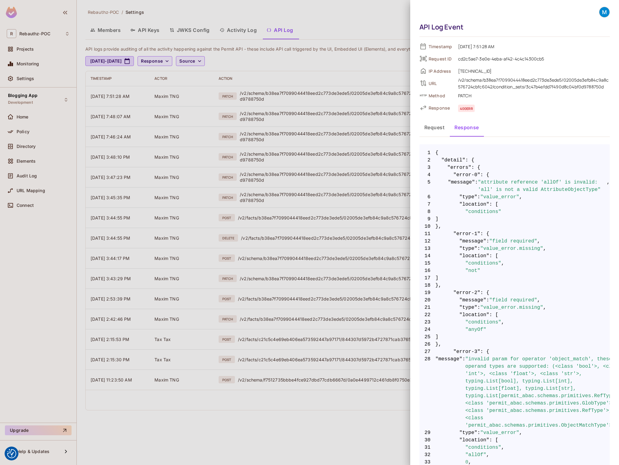
click at [440, 129] on button "Request" at bounding box center [434, 127] width 30 height 15
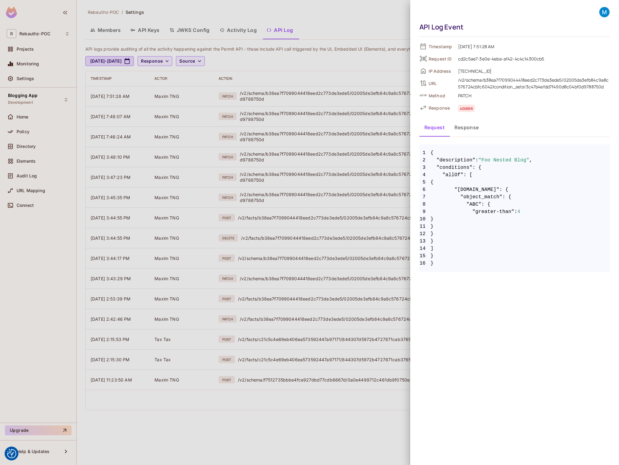
click at [340, 65] on div at bounding box center [309, 232] width 619 height 465
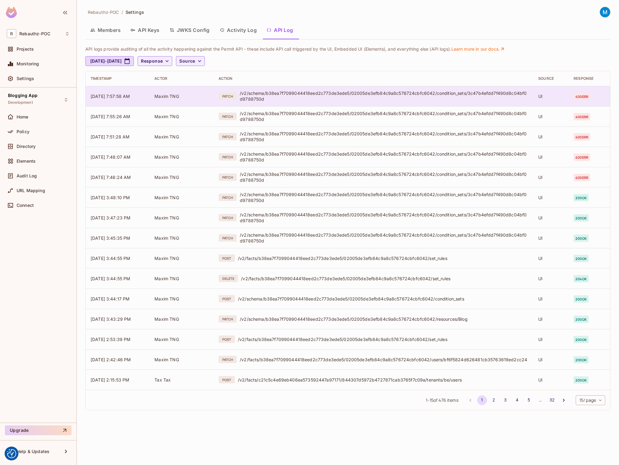
click at [580, 96] on span "400 err" at bounding box center [581, 96] width 17 height 7
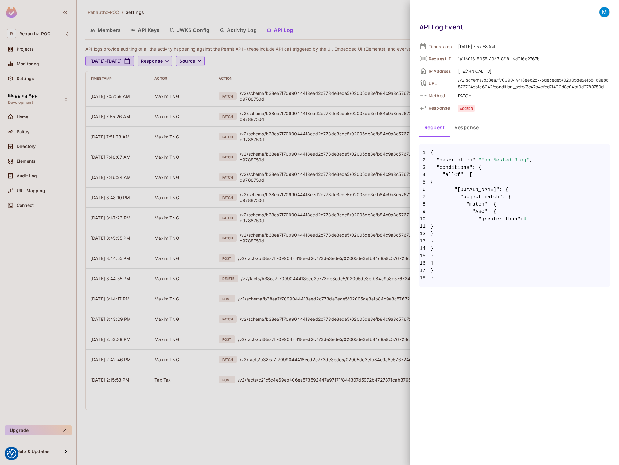
click at [472, 126] on button "Response" at bounding box center [466, 127] width 34 height 15
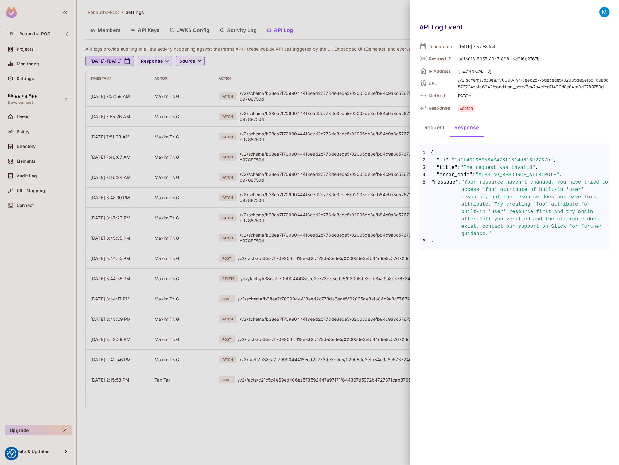
click at [357, 18] on div at bounding box center [309, 232] width 619 height 465
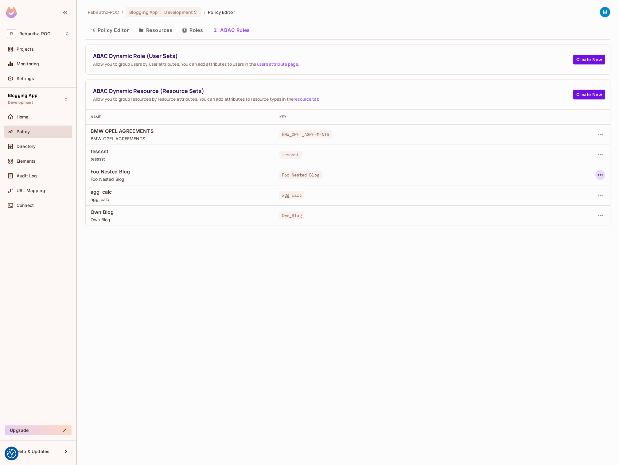
click at [604, 175] on button "button" at bounding box center [600, 175] width 10 height 10
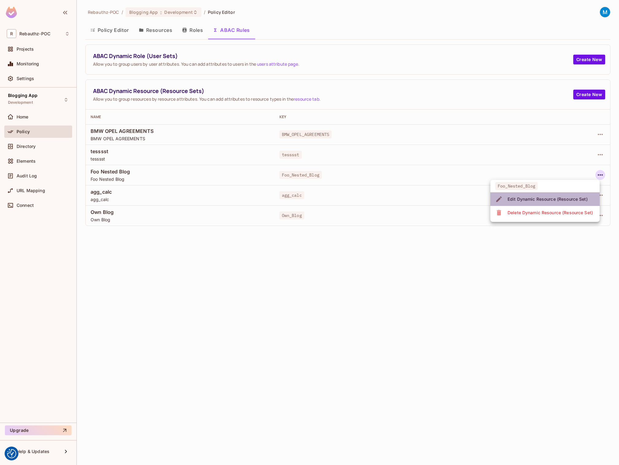
click at [559, 200] on div "Edit Dynamic Resource (Resource Set)" at bounding box center [547, 199] width 80 height 6
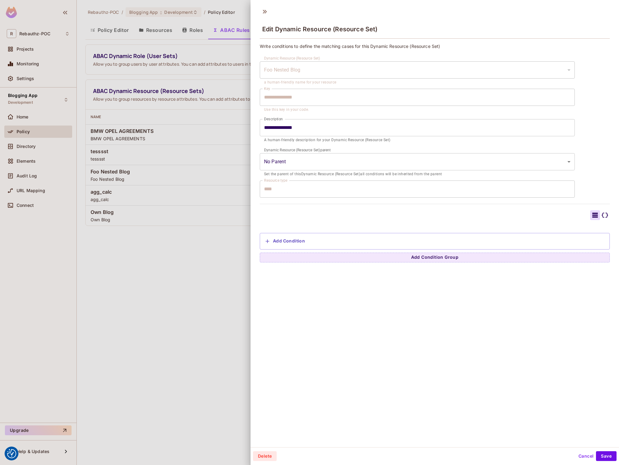
click at [607, 215] on icon at bounding box center [605, 215] width 6 height 5
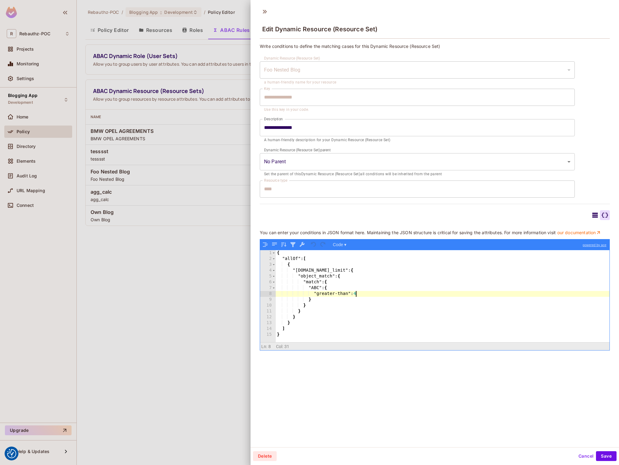
drag, startPoint x: 356, startPoint y: 295, endPoint x: 360, endPoint y: 293, distance: 4.4
click at [360, 293] on div "{ "allOf" : [ { "[DOMAIN_NAME]_limit" : { "object_match" : { "match" : { "ABC" …" at bounding box center [443, 302] width 334 height 104
click at [604, 454] on button "Save" at bounding box center [606, 456] width 21 height 10
click at [599, 458] on button "Save" at bounding box center [606, 456] width 21 height 10
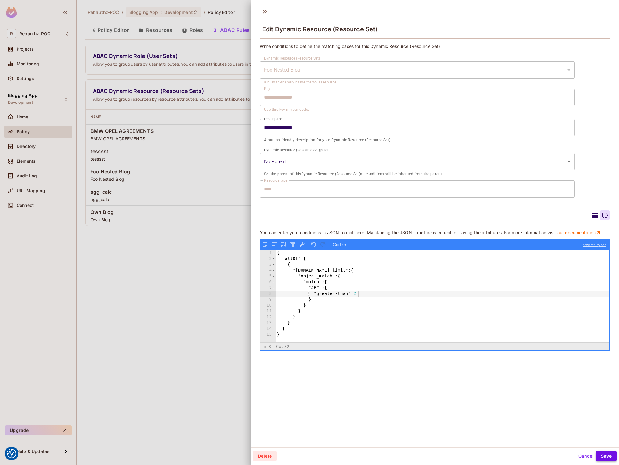
click at [599, 458] on button "Save" at bounding box center [606, 456] width 21 height 10
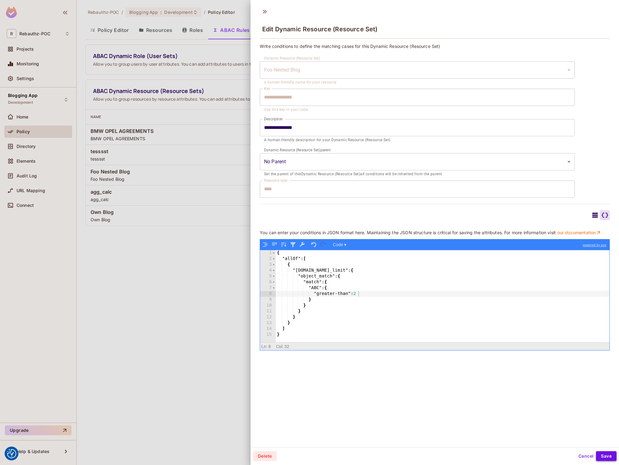
click at [599, 458] on button "Save" at bounding box center [606, 456] width 21 height 10
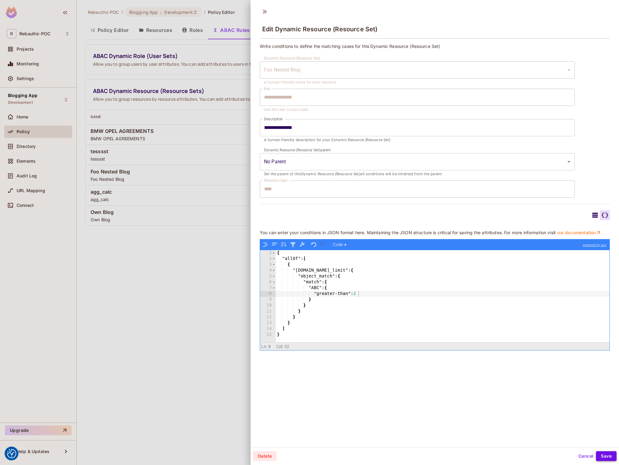
click at [599, 458] on button "Save" at bounding box center [606, 456] width 21 height 10
click at [343, 246] on button "Code ▾" at bounding box center [340, 245] width 18 height 8
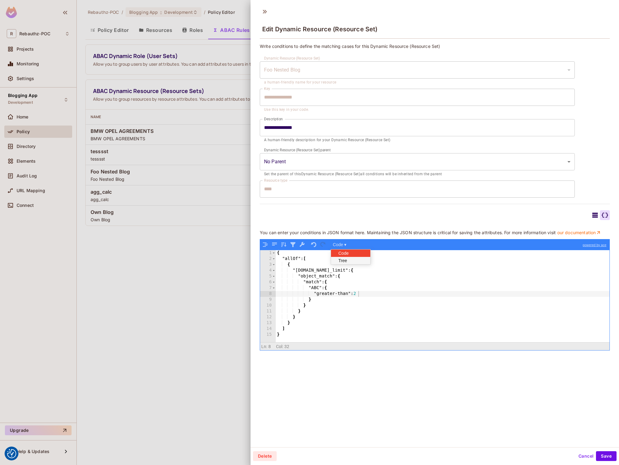
click at [347, 262] on div "Tree" at bounding box center [349, 260] width 37 height 7
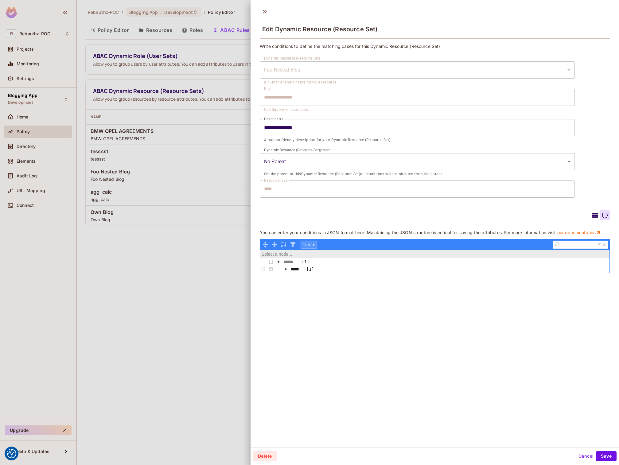
click at [313, 244] on button "Tree ▾" at bounding box center [308, 245] width 16 height 8
click at [320, 251] on div "Code" at bounding box center [319, 253] width 37 height 7
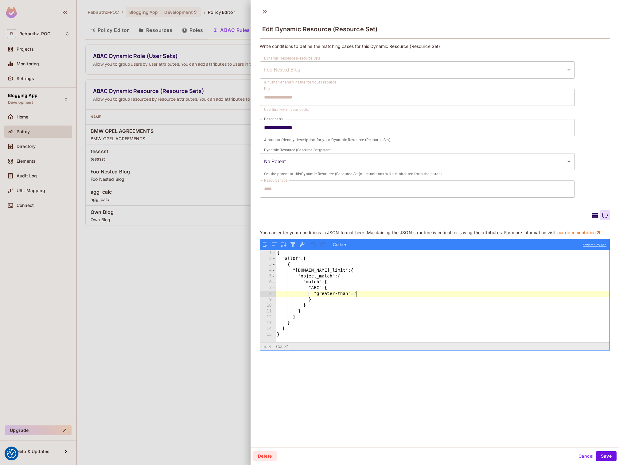
drag, startPoint x: 356, startPoint y: 294, endPoint x: 360, endPoint y: 294, distance: 3.7
click at [360, 294] on div "{ "allOf" : [ { "[DOMAIN_NAME]_limit" : { "object_match" : { "match" : { "ABC" …" at bounding box center [443, 302] width 334 height 104
click at [601, 455] on button "Save" at bounding box center [606, 456] width 21 height 10
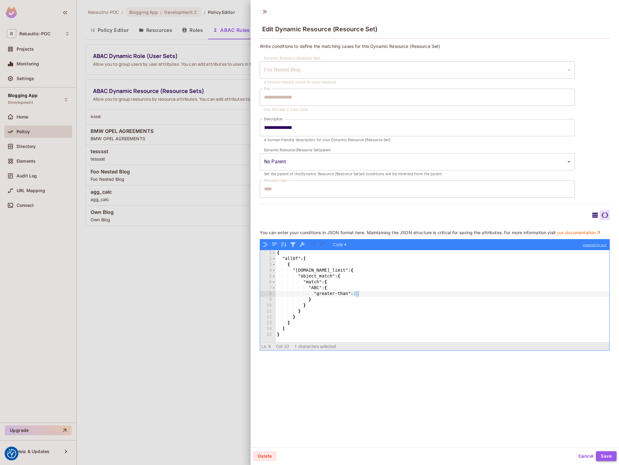
click at [601, 455] on button "Save" at bounding box center [606, 456] width 21 height 10
click at [304, 242] on button "button" at bounding box center [302, 245] width 8 height 8
click at [603, 457] on button "Save" at bounding box center [606, 456] width 21 height 10
